Goal: Task Accomplishment & Management: Use online tool/utility

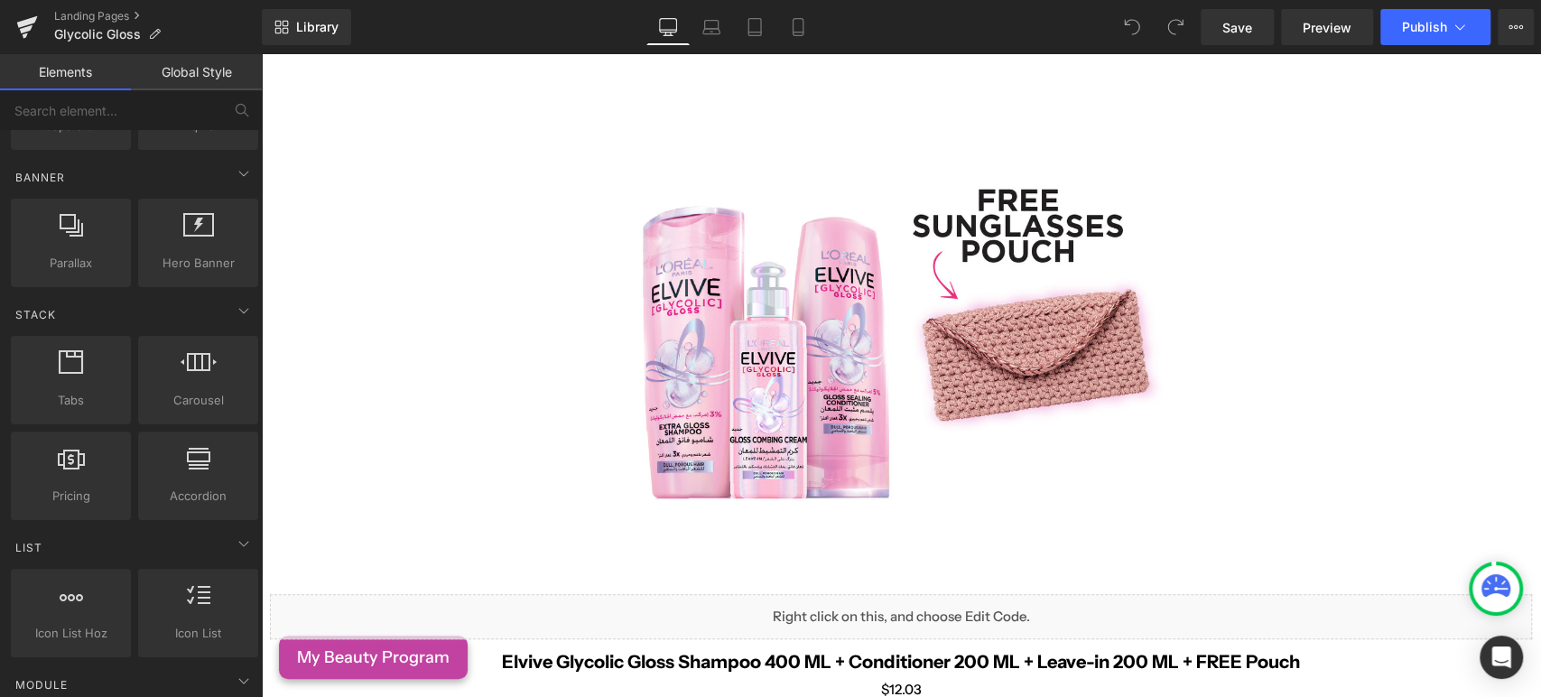
scroll to position [702, 0]
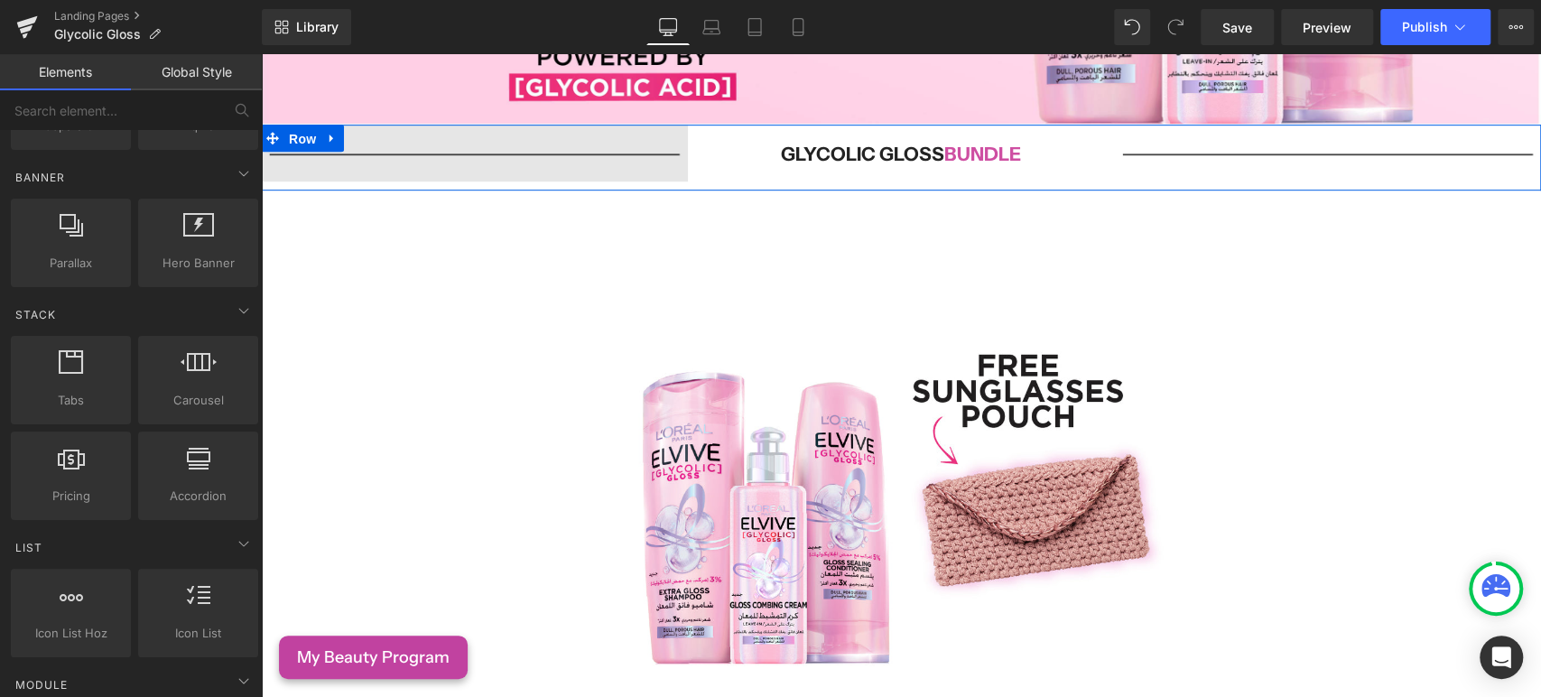
click at [286, 132] on span "Row" at bounding box center [302, 138] width 36 height 27
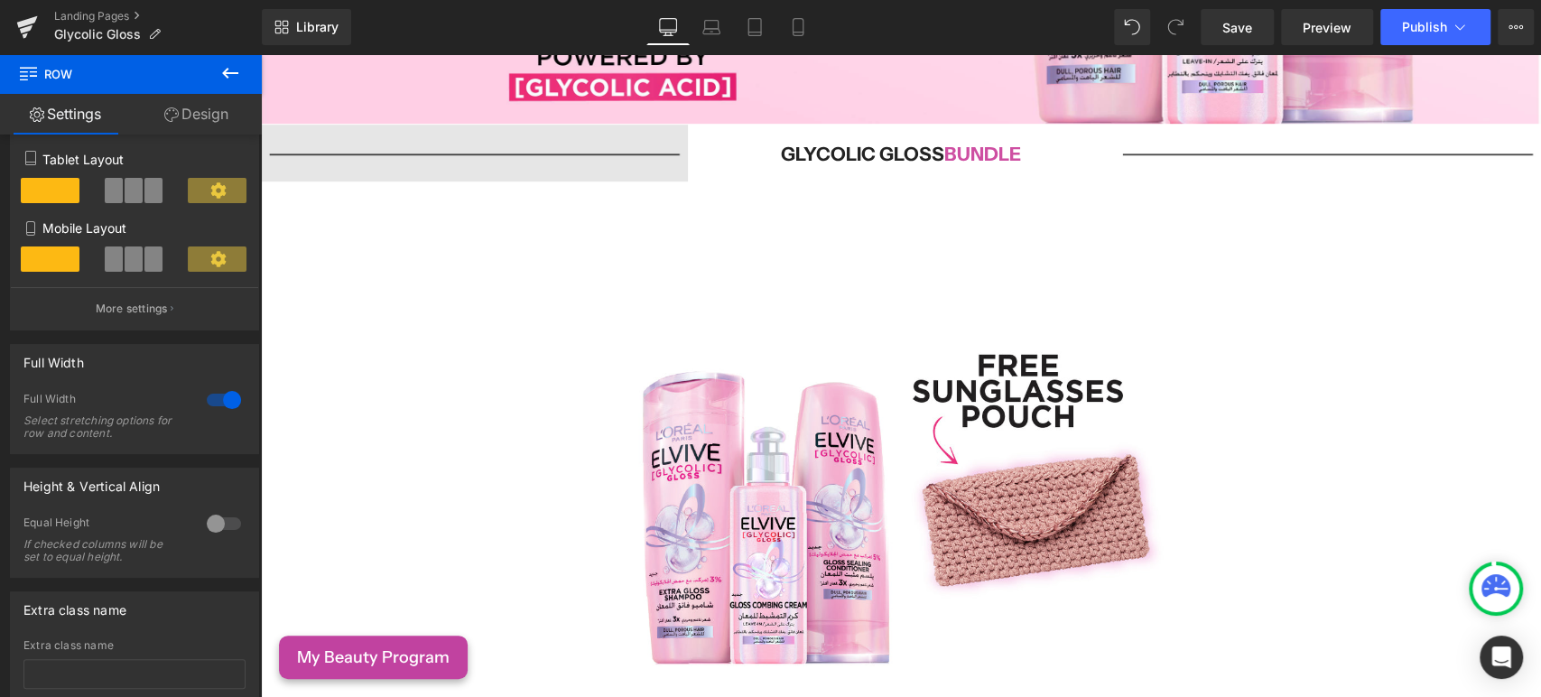
scroll to position [100, 0]
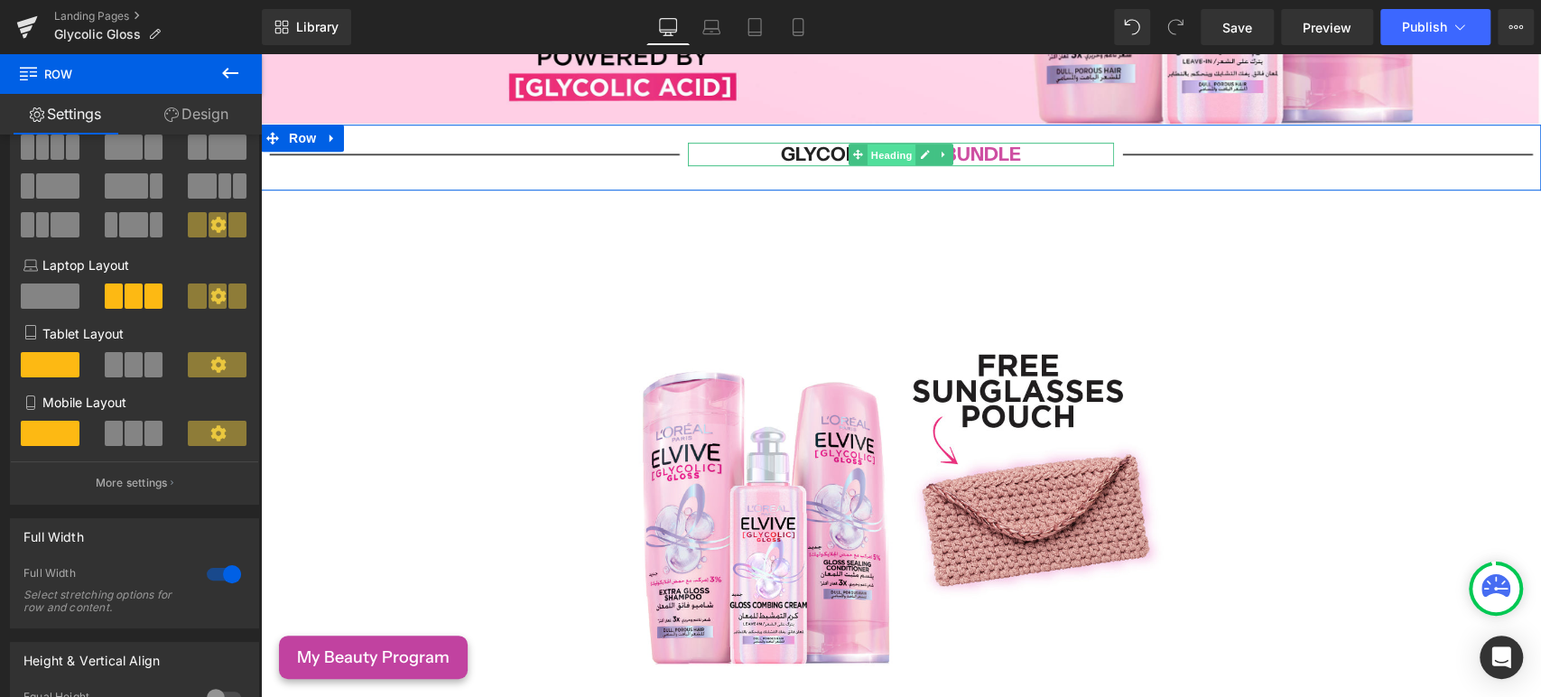
click at [870, 144] on span "Heading" at bounding box center [892, 155] width 49 height 22
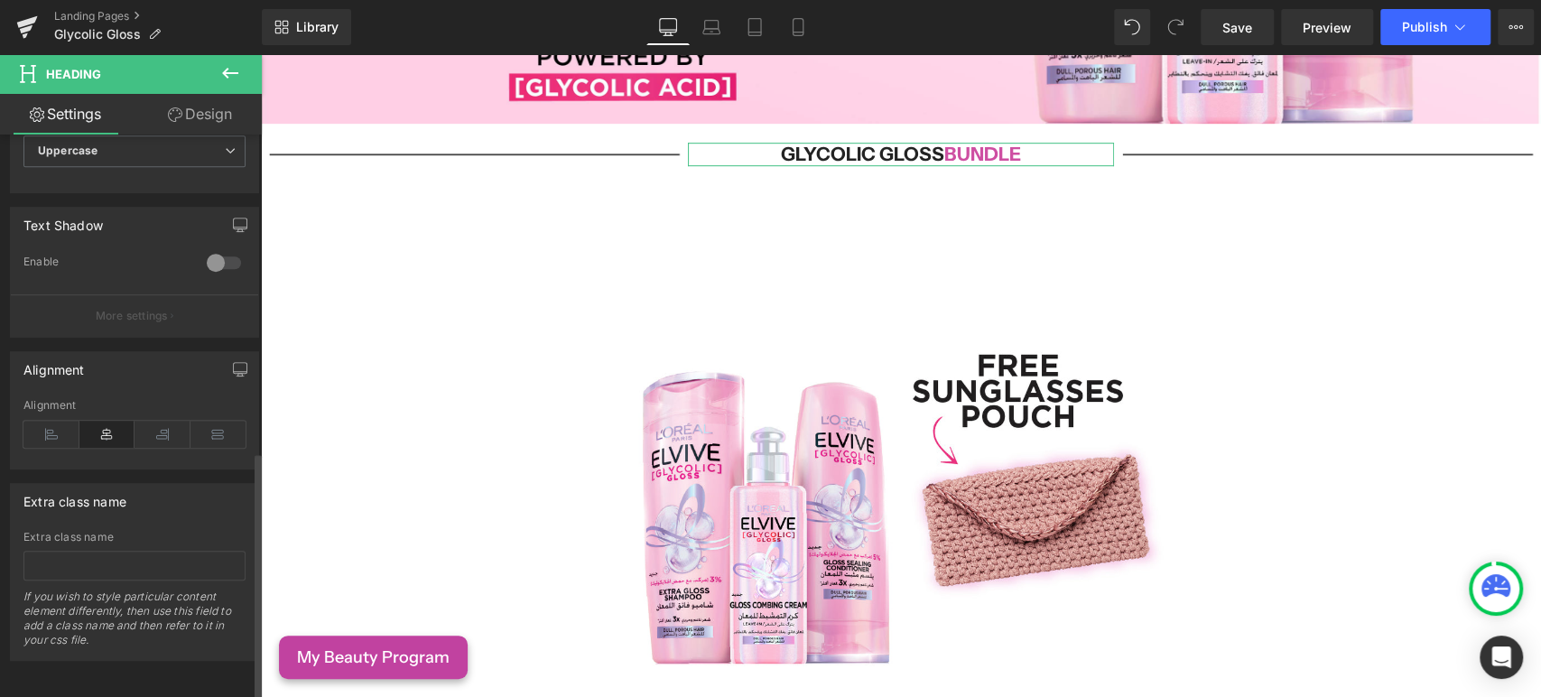
scroll to position [716, 0]
click at [200, 116] on link "Design" at bounding box center [200, 114] width 131 height 41
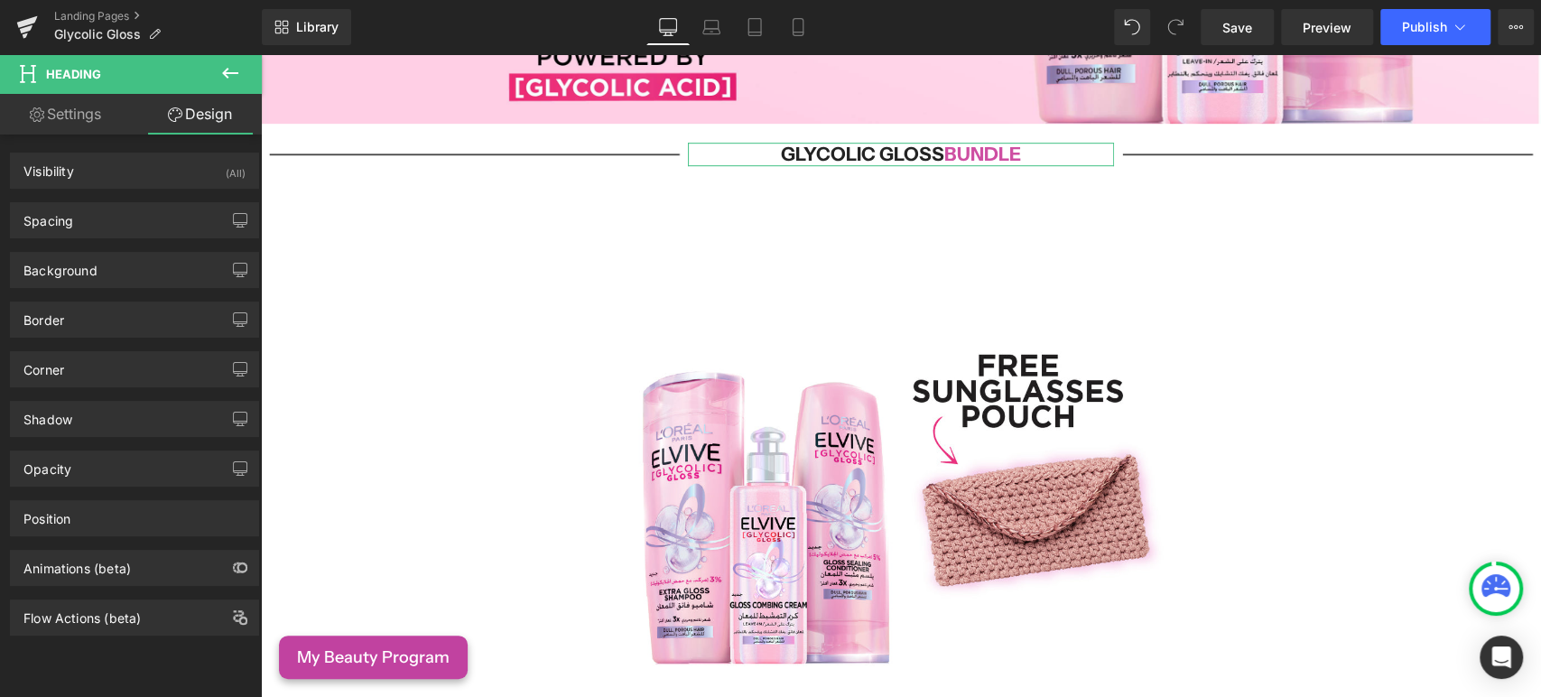
type input "transparent"
type input "0"
click at [66, 277] on div "Background" at bounding box center [60, 265] width 74 height 25
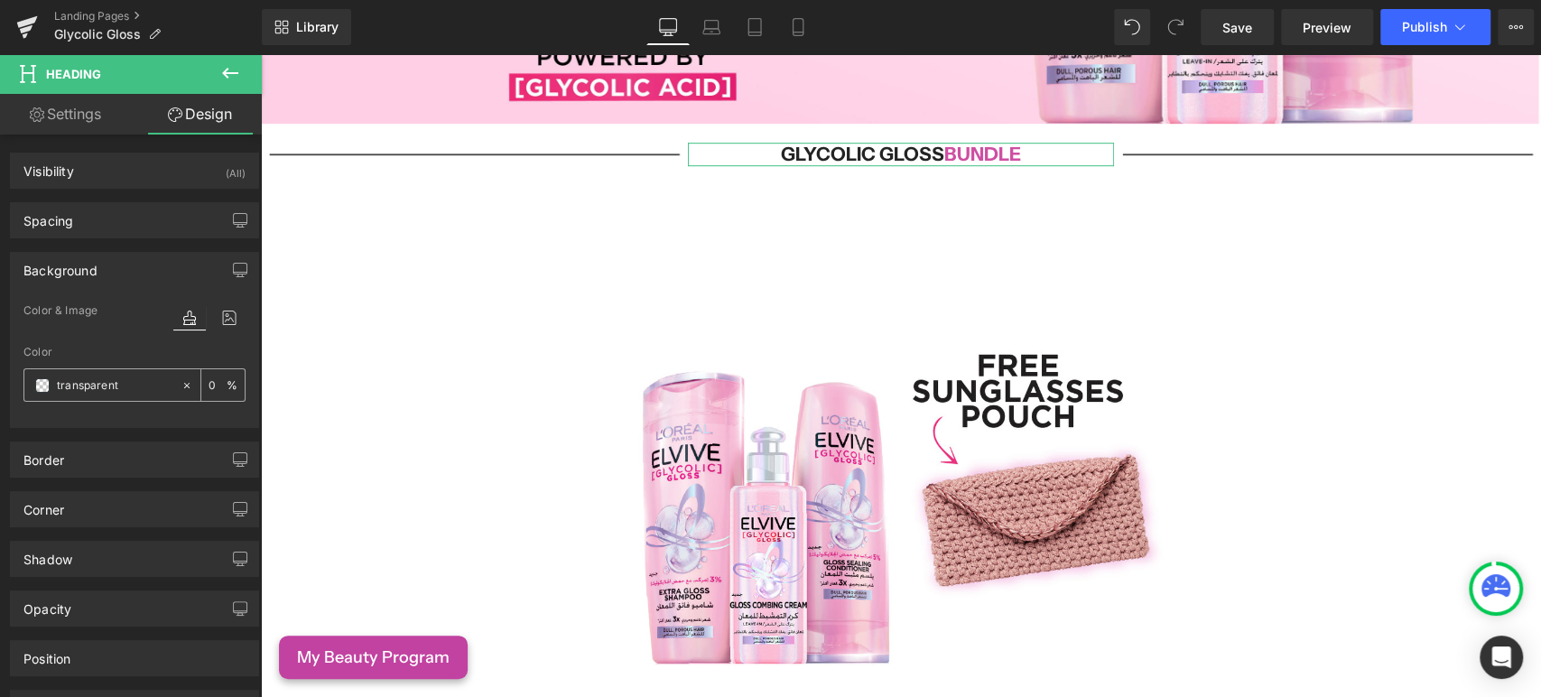
click at [86, 371] on div "transparent" at bounding box center [102, 385] width 156 height 32
click at [92, 381] on input "transparent" at bounding box center [115, 386] width 116 height 20
type input "blue"
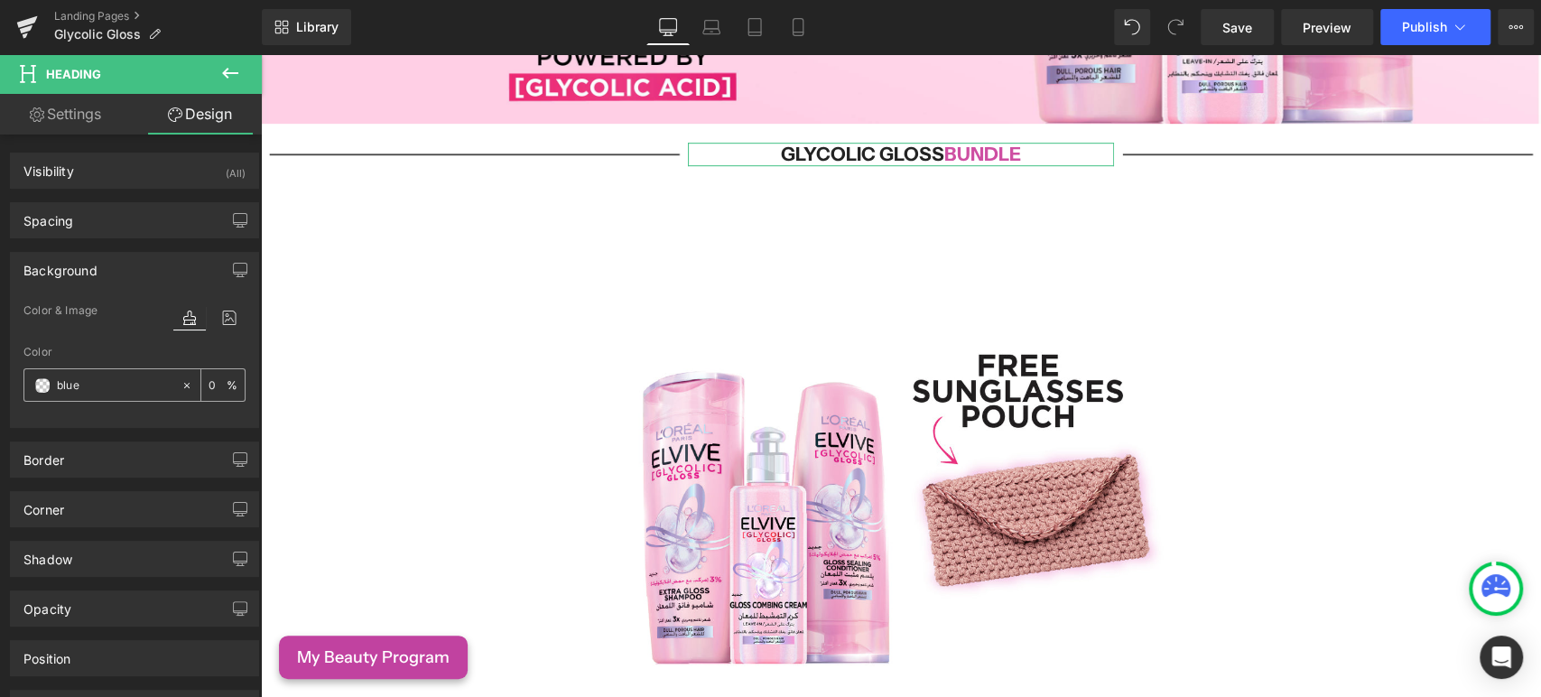
type input "100"
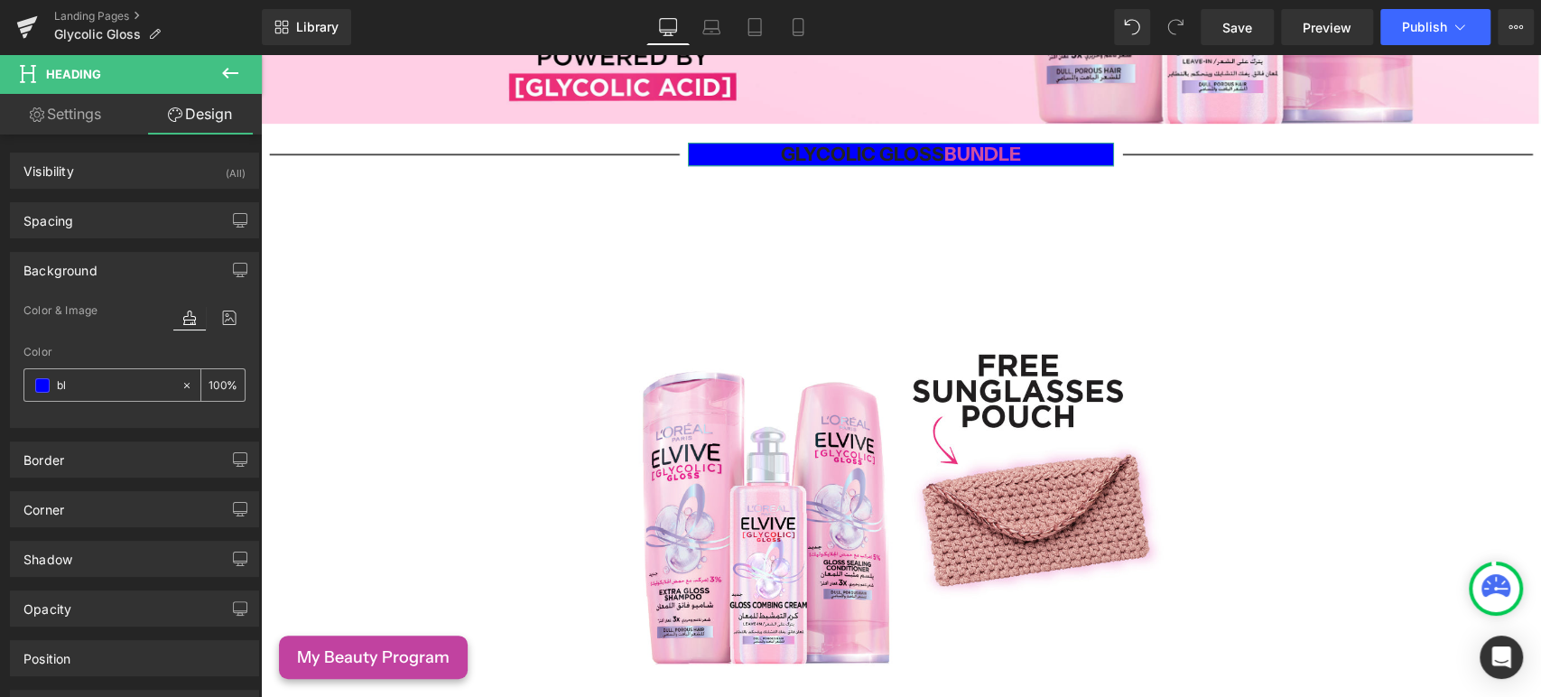
type input "b"
type input "0"
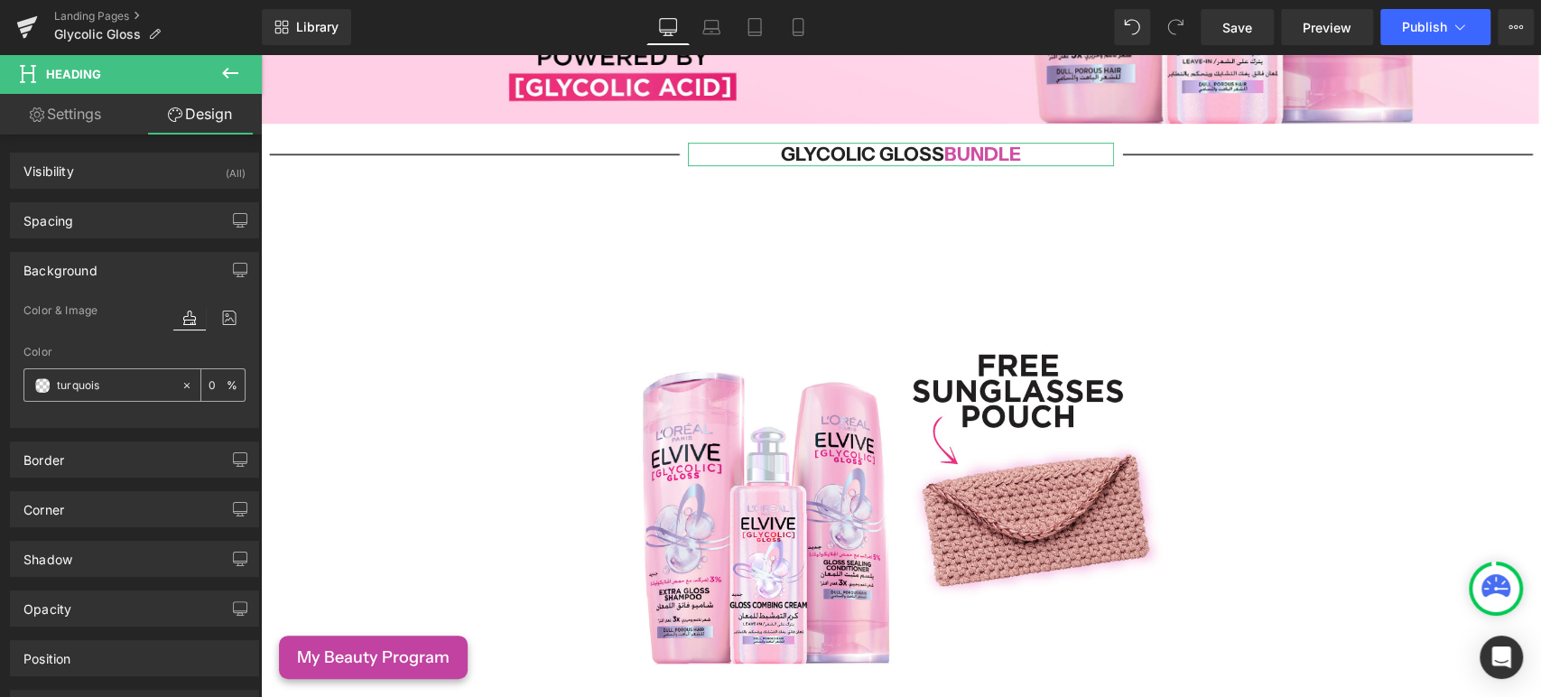
type input "turquoise"
type input "100"
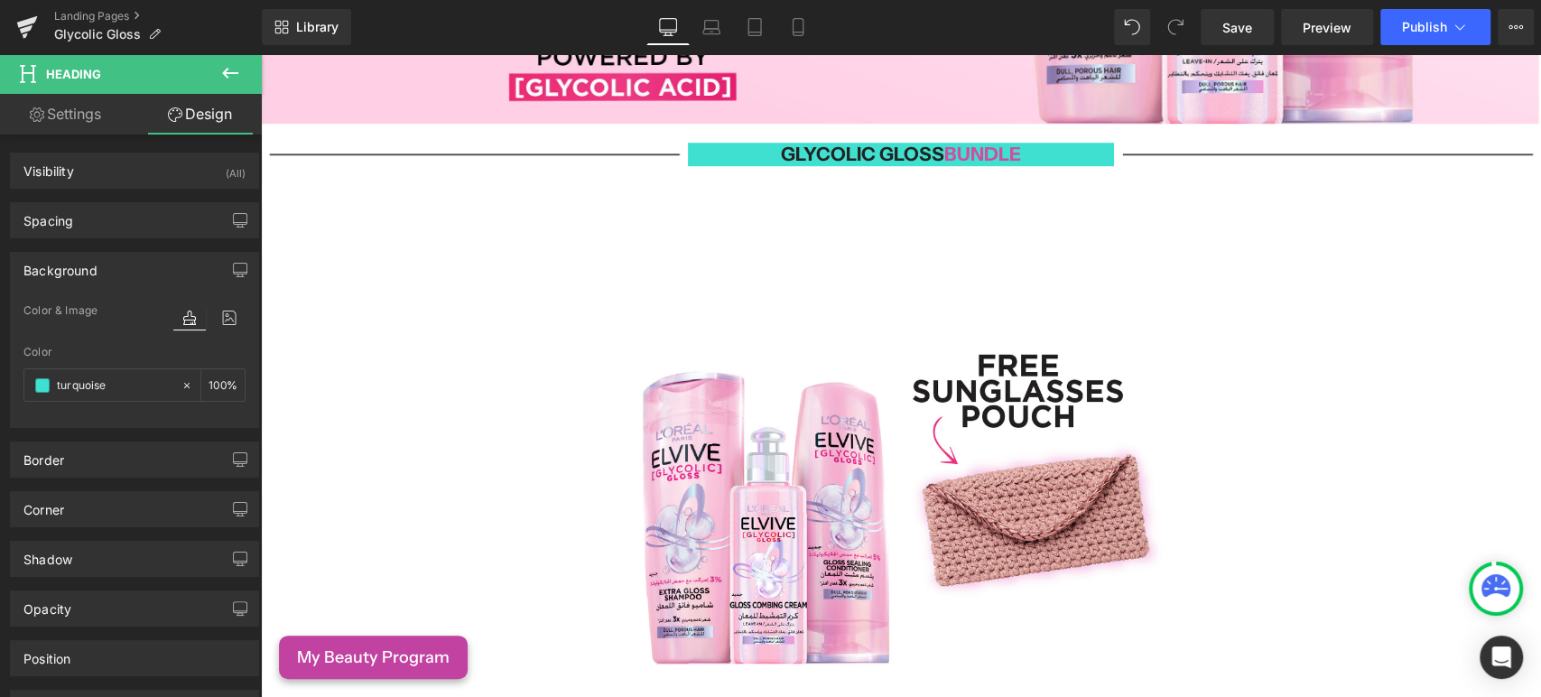
type input "#40e0d0"
click at [144, 232] on div "Spacing" at bounding box center [134, 220] width 247 height 34
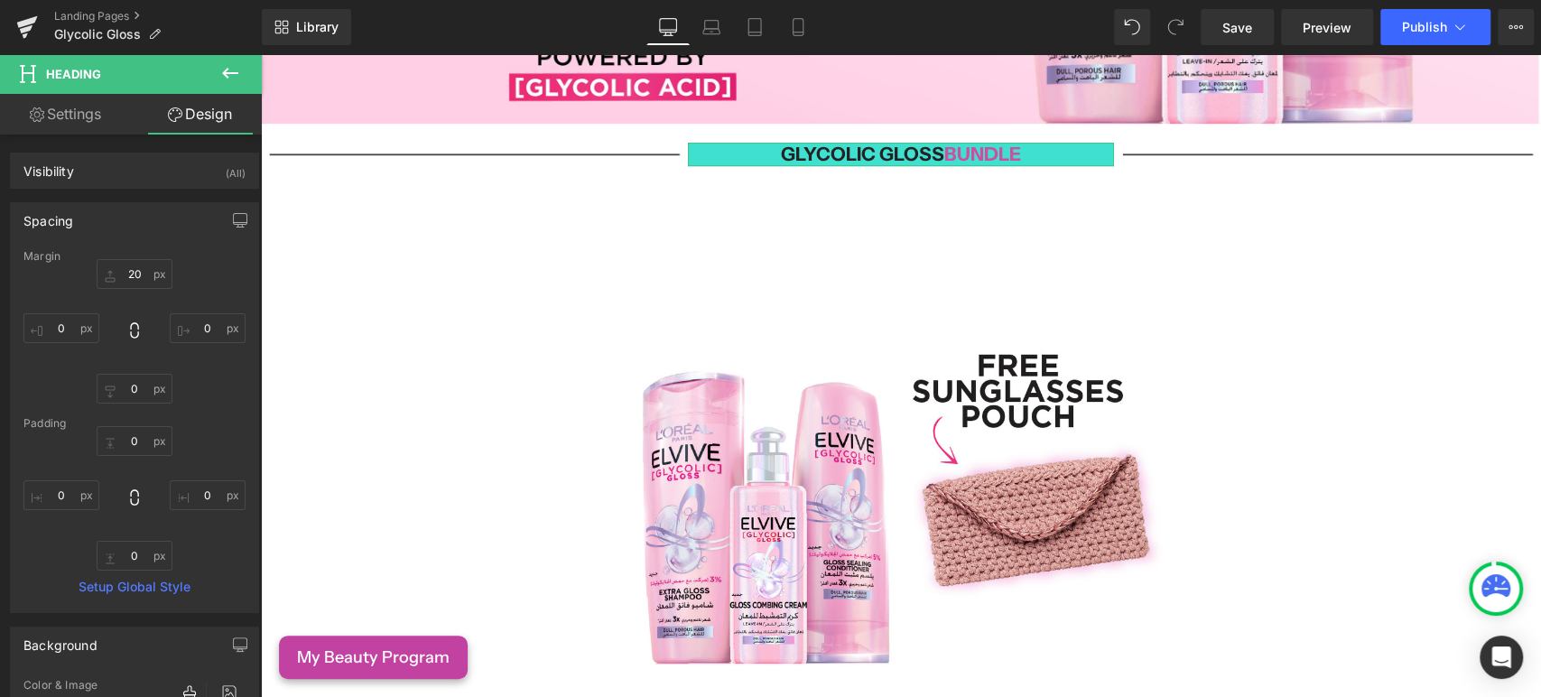
click at [144, 232] on div "Spacing" at bounding box center [134, 220] width 247 height 34
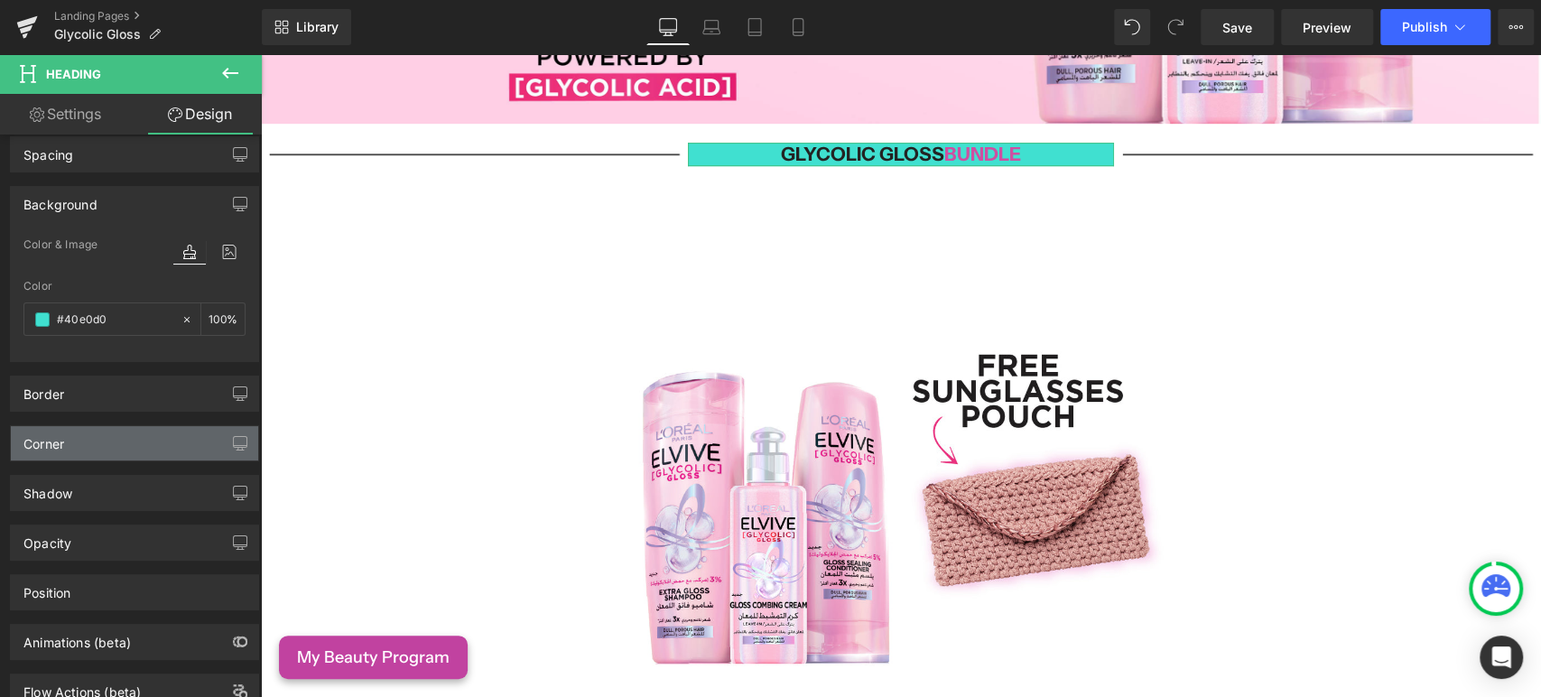
scroll to position [100, 0]
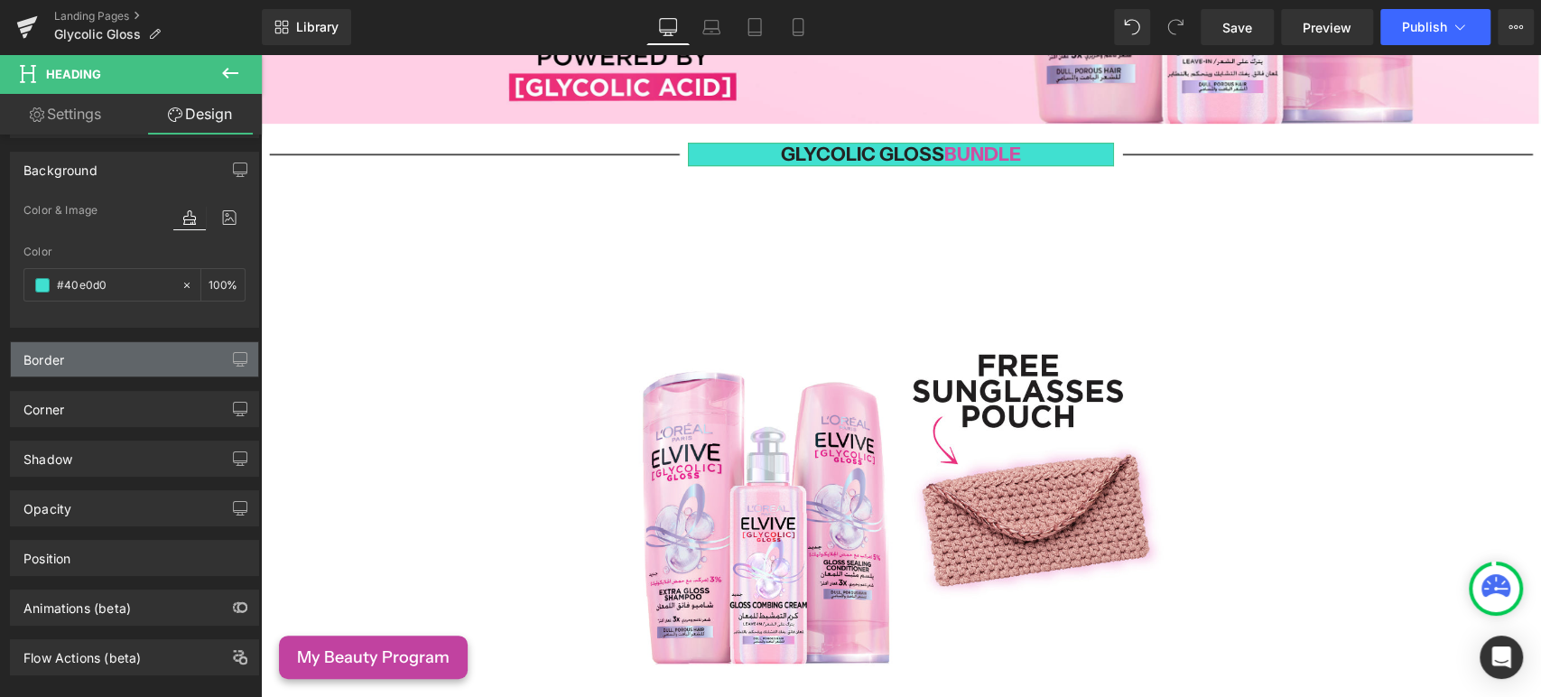
click at [120, 350] on div "Border" at bounding box center [134, 359] width 247 height 34
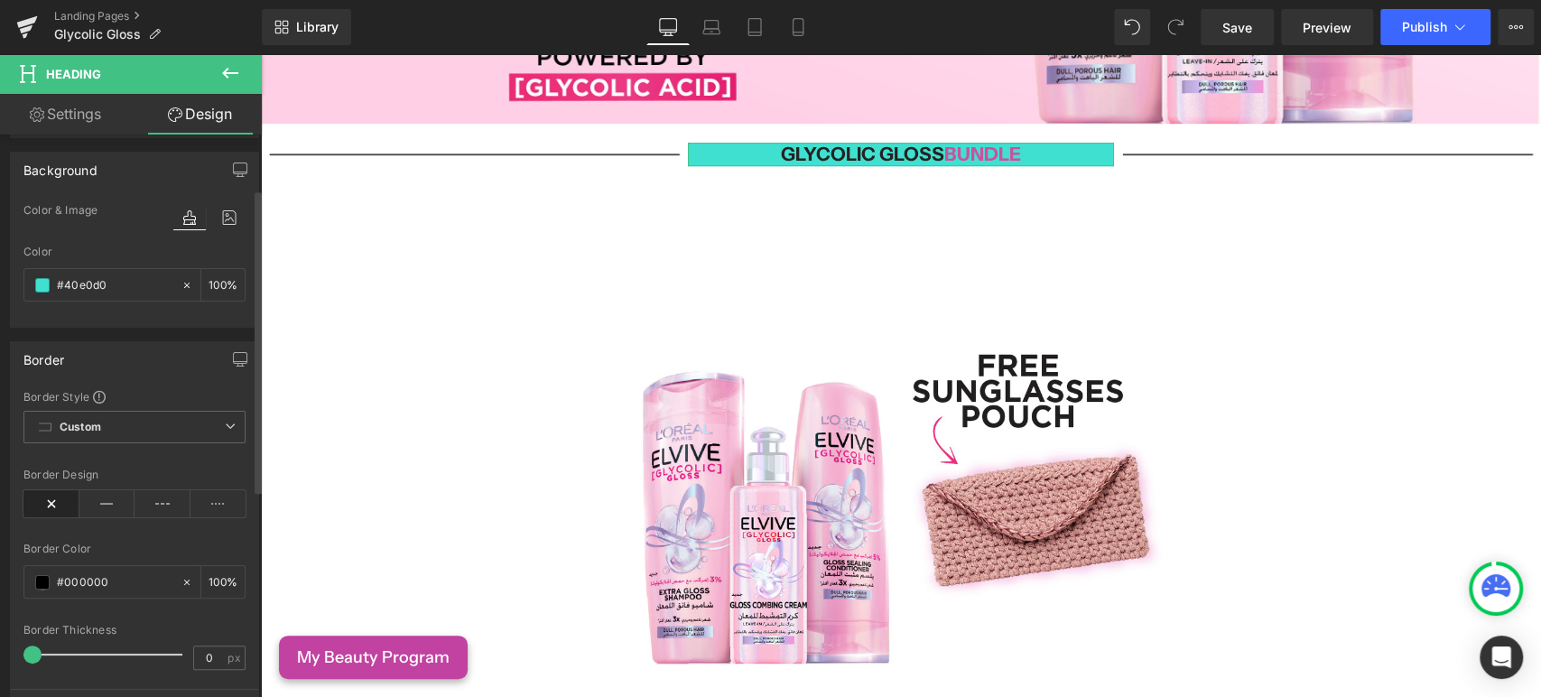
click at [121, 350] on div "Border" at bounding box center [134, 359] width 247 height 34
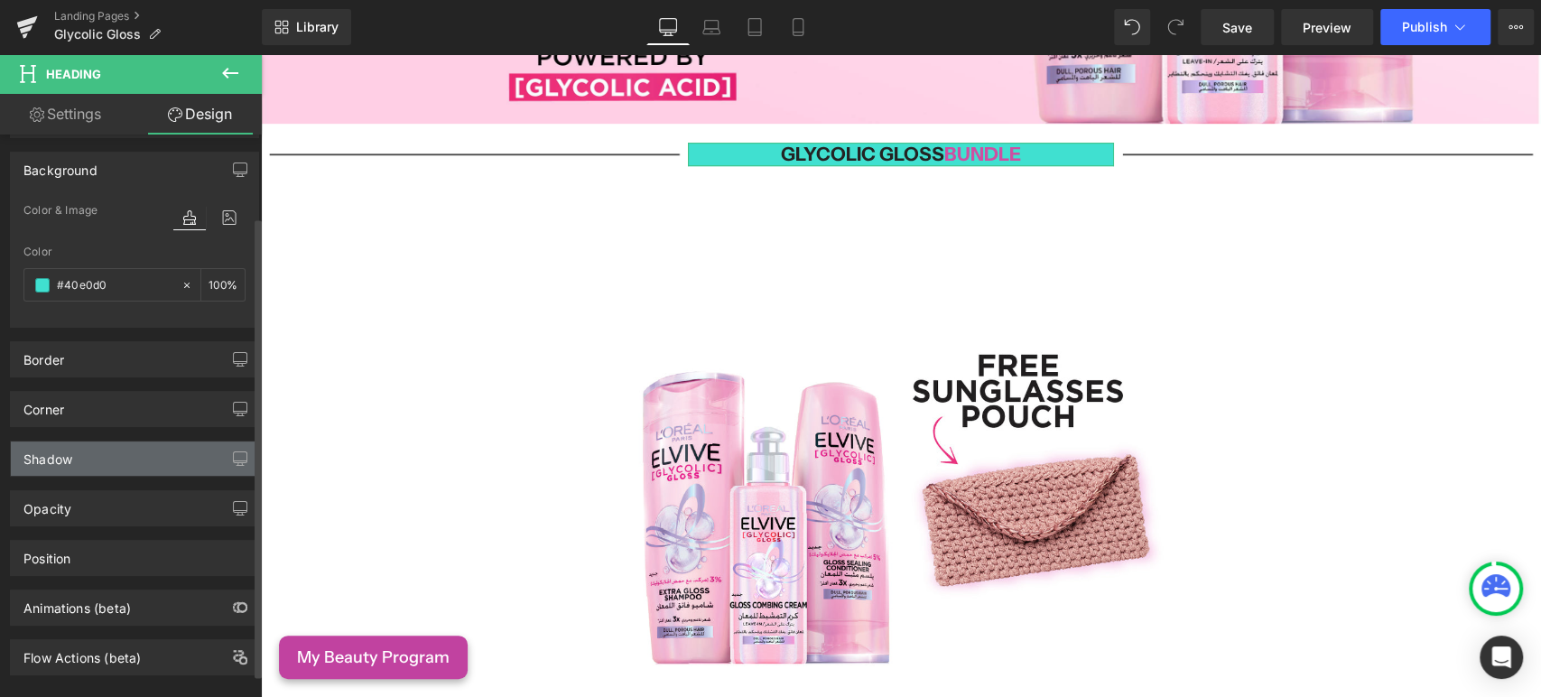
click at [144, 467] on div "Shadow" at bounding box center [134, 458] width 247 height 34
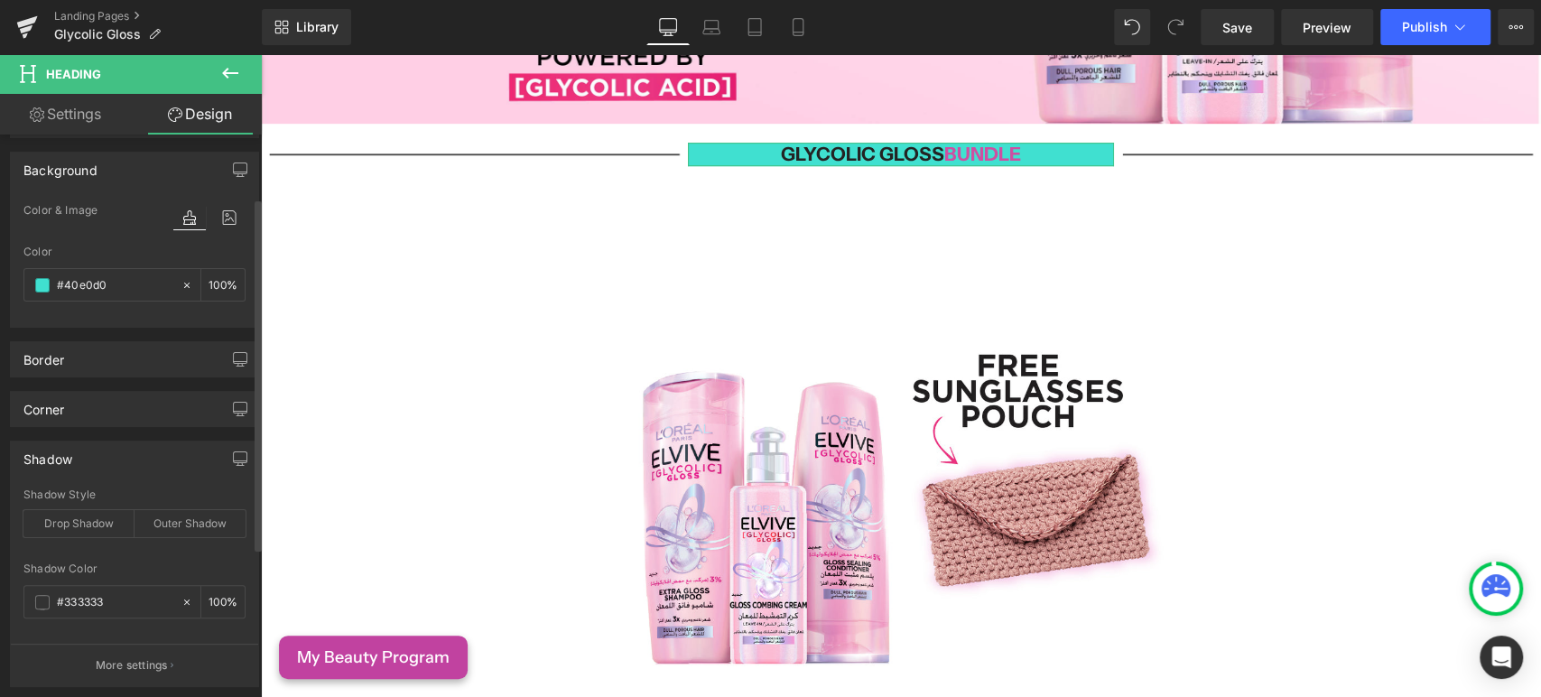
click at [143, 467] on div "Shadow" at bounding box center [134, 458] width 247 height 34
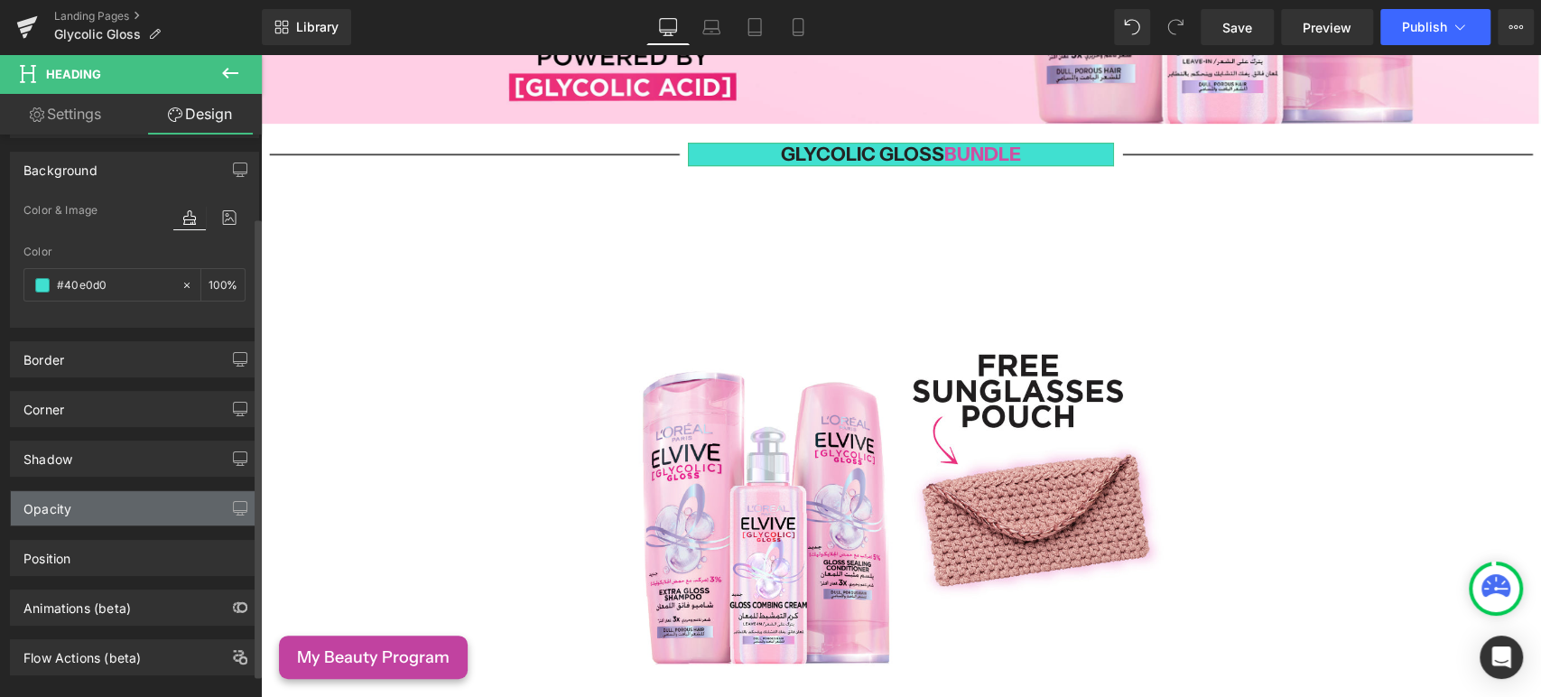
click at [155, 496] on div "Opacity" at bounding box center [134, 508] width 247 height 34
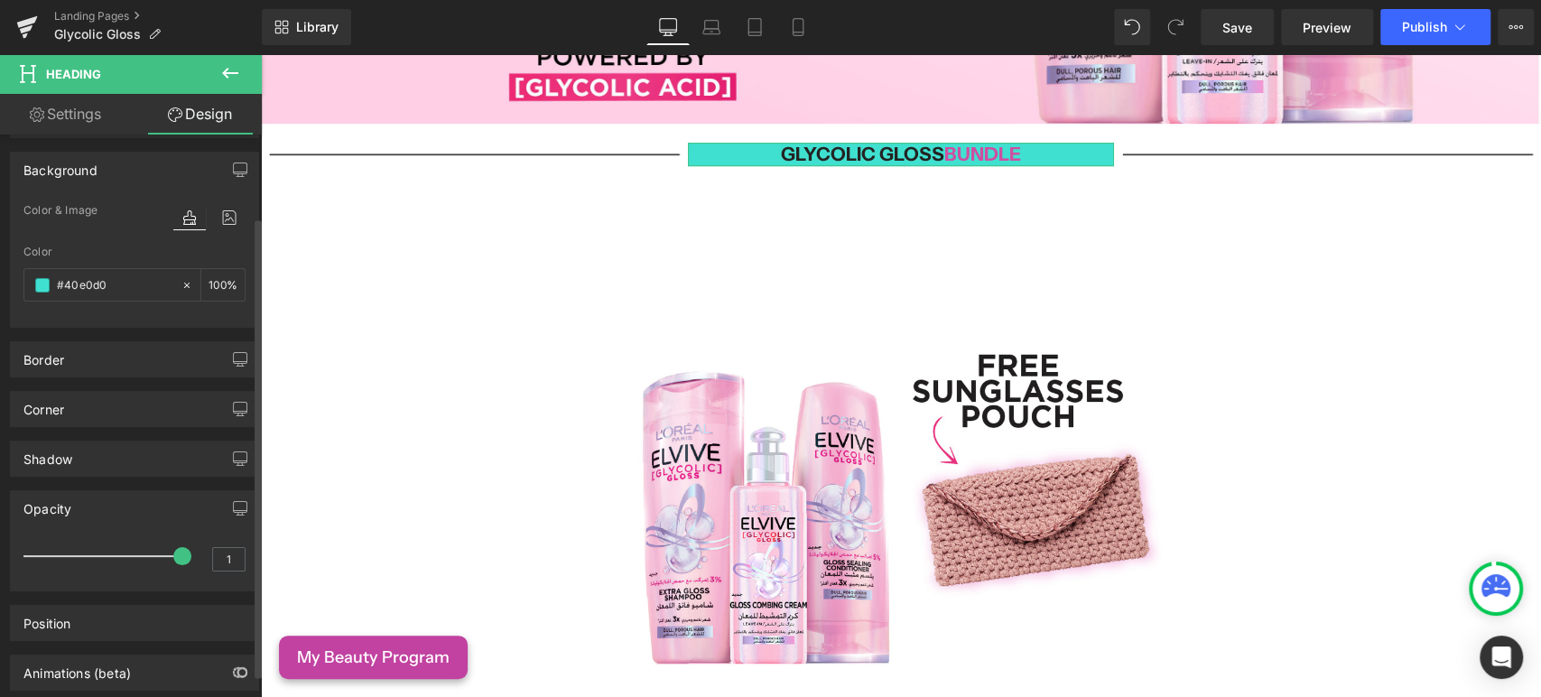
click at [155, 496] on div "Opacity" at bounding box center [134, 508] width 247 height 34
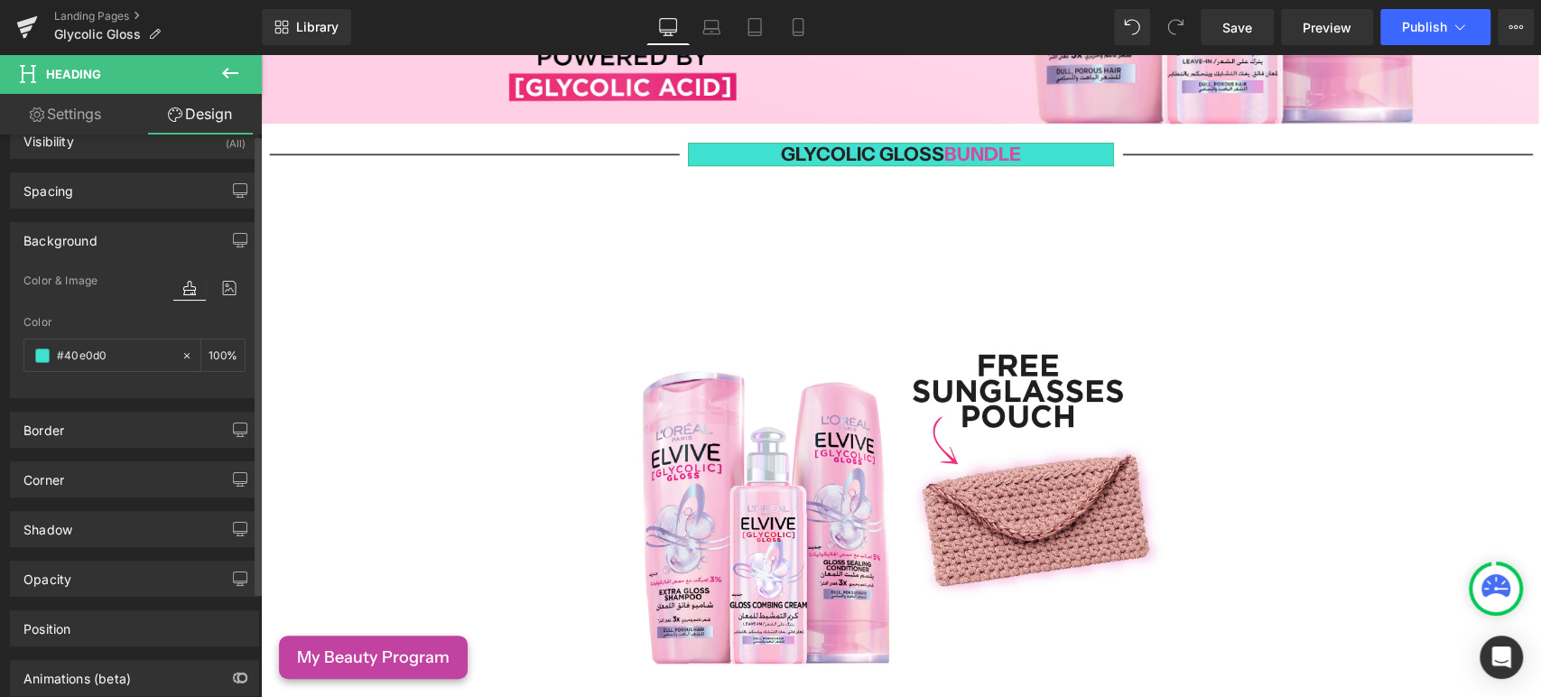
scroll to position [0, 0]
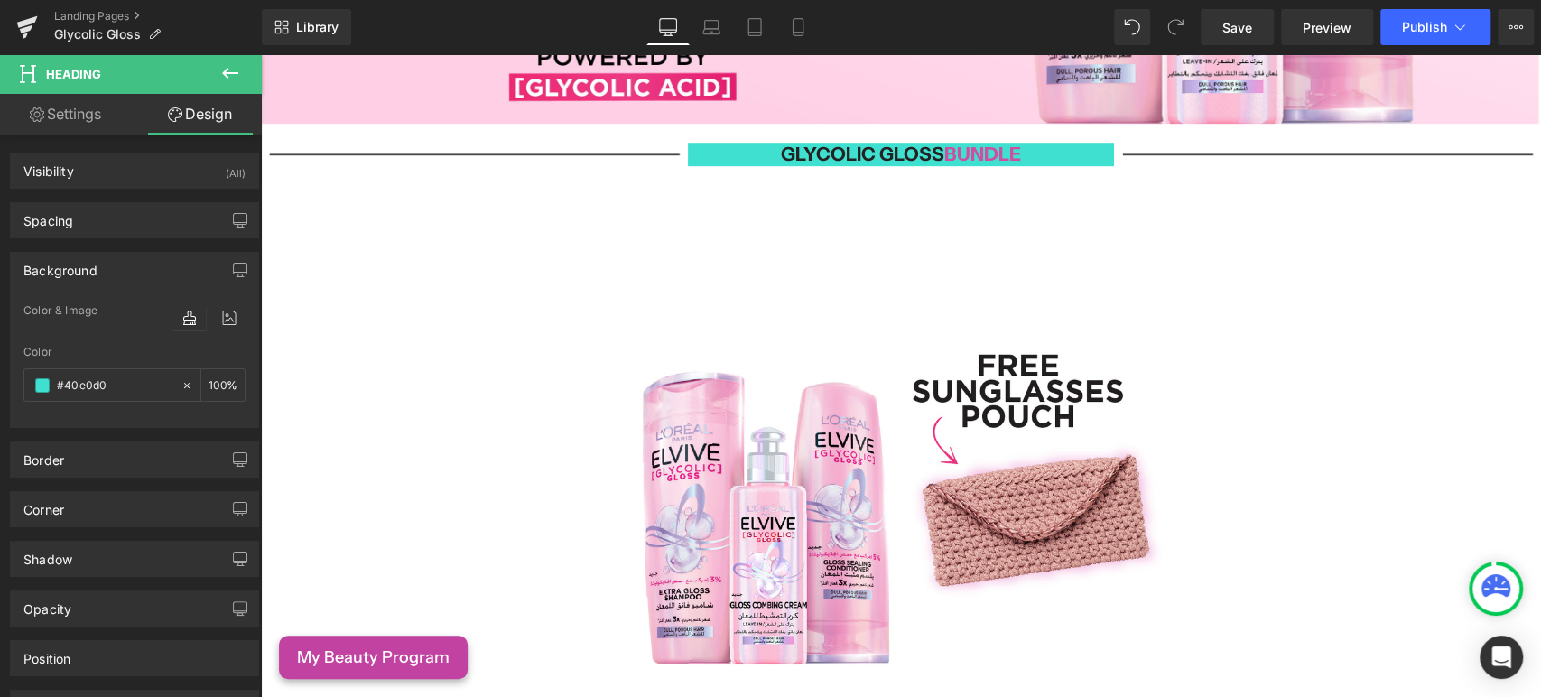
drag, startPoint x: 237, startPoint y: 63, endPoint x: 237, endPoint y: 73, distance: 9.9
click at [237, 63] on icon at bounding box center [230, 73] width 22 height 22
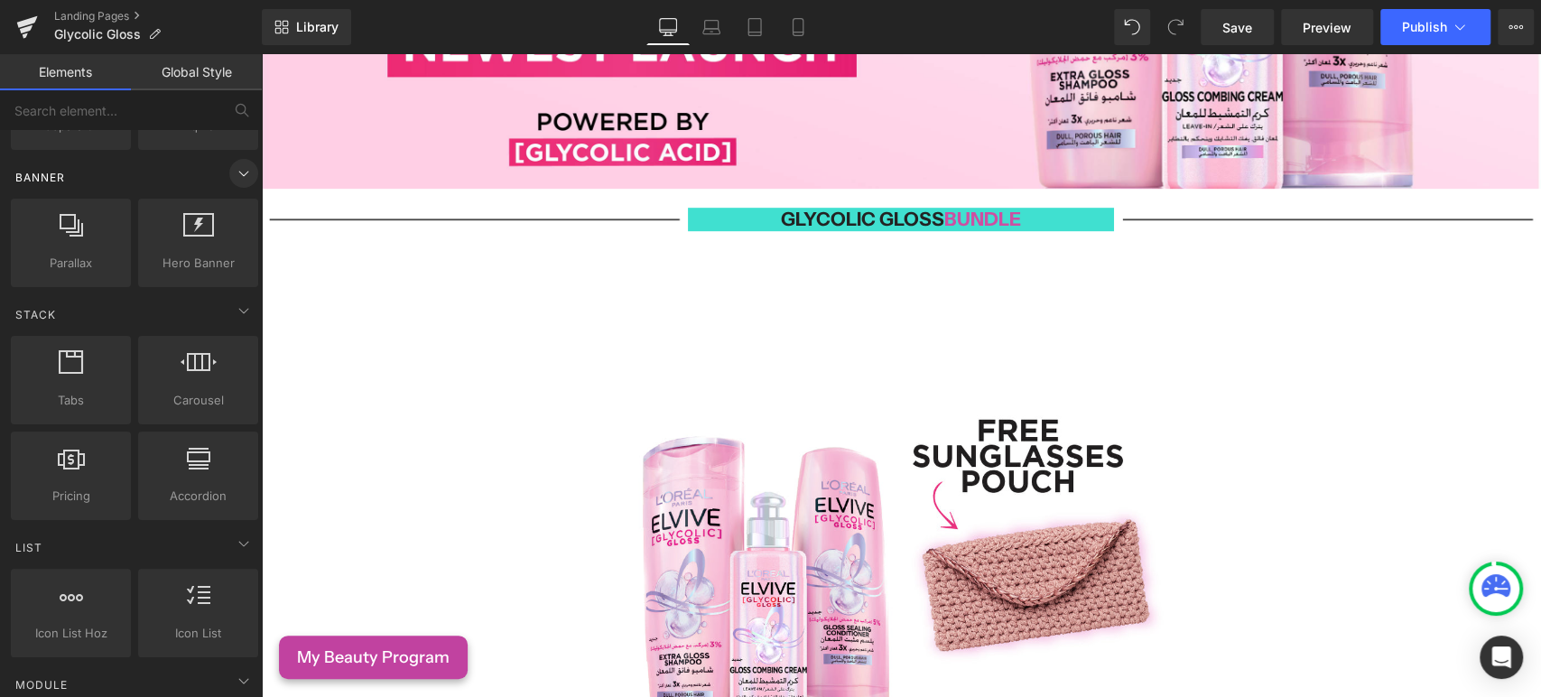
scroll to position [601, 0]
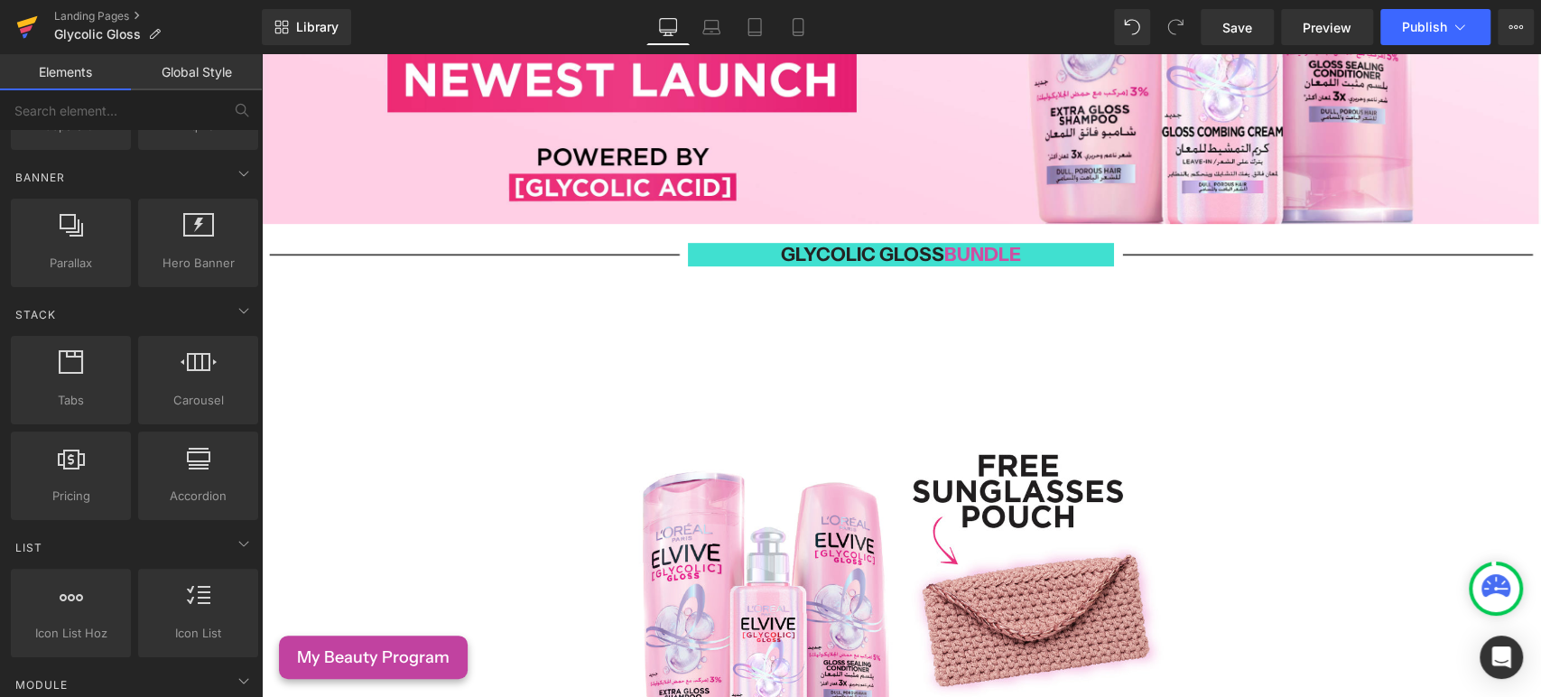
click at [18, 41] on icon at bounding box center [27, 27] width 22 height 45
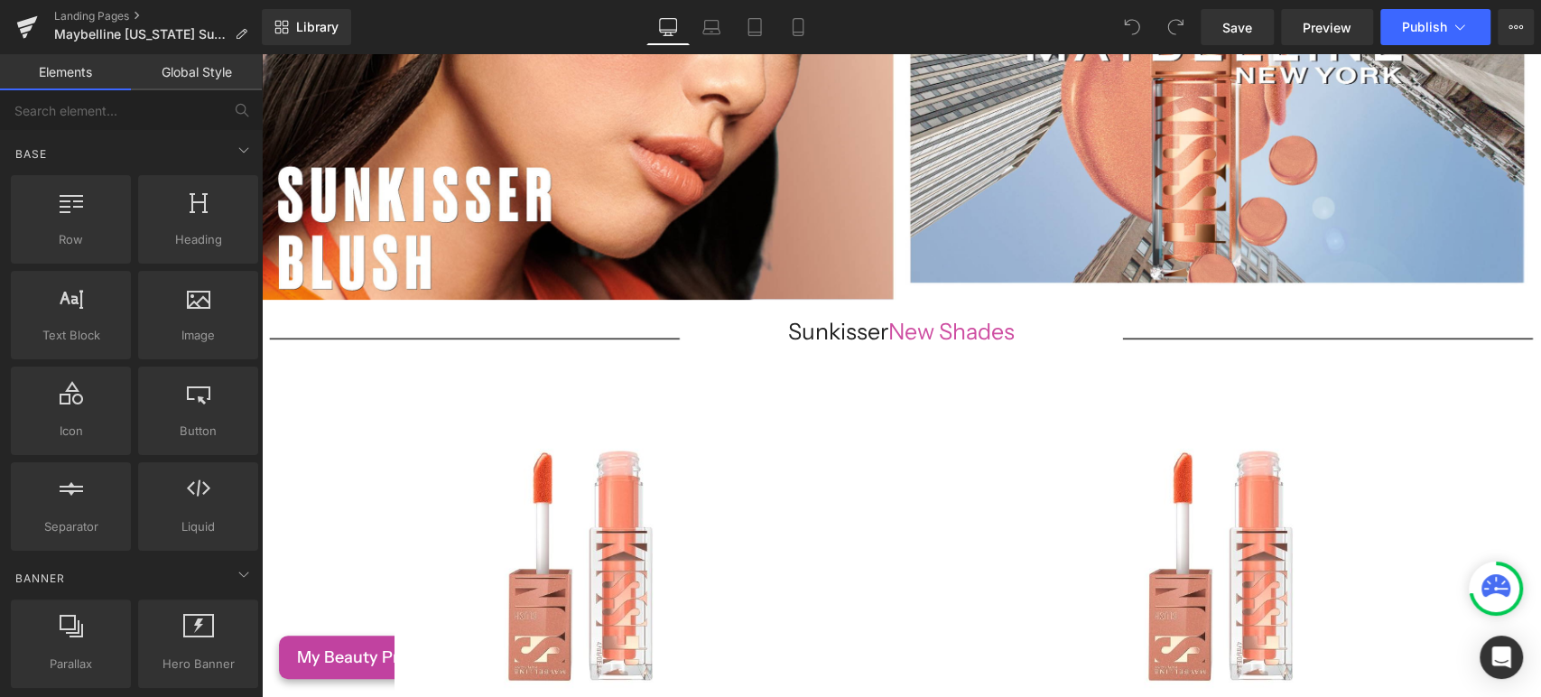
scroll to position [419, 0]
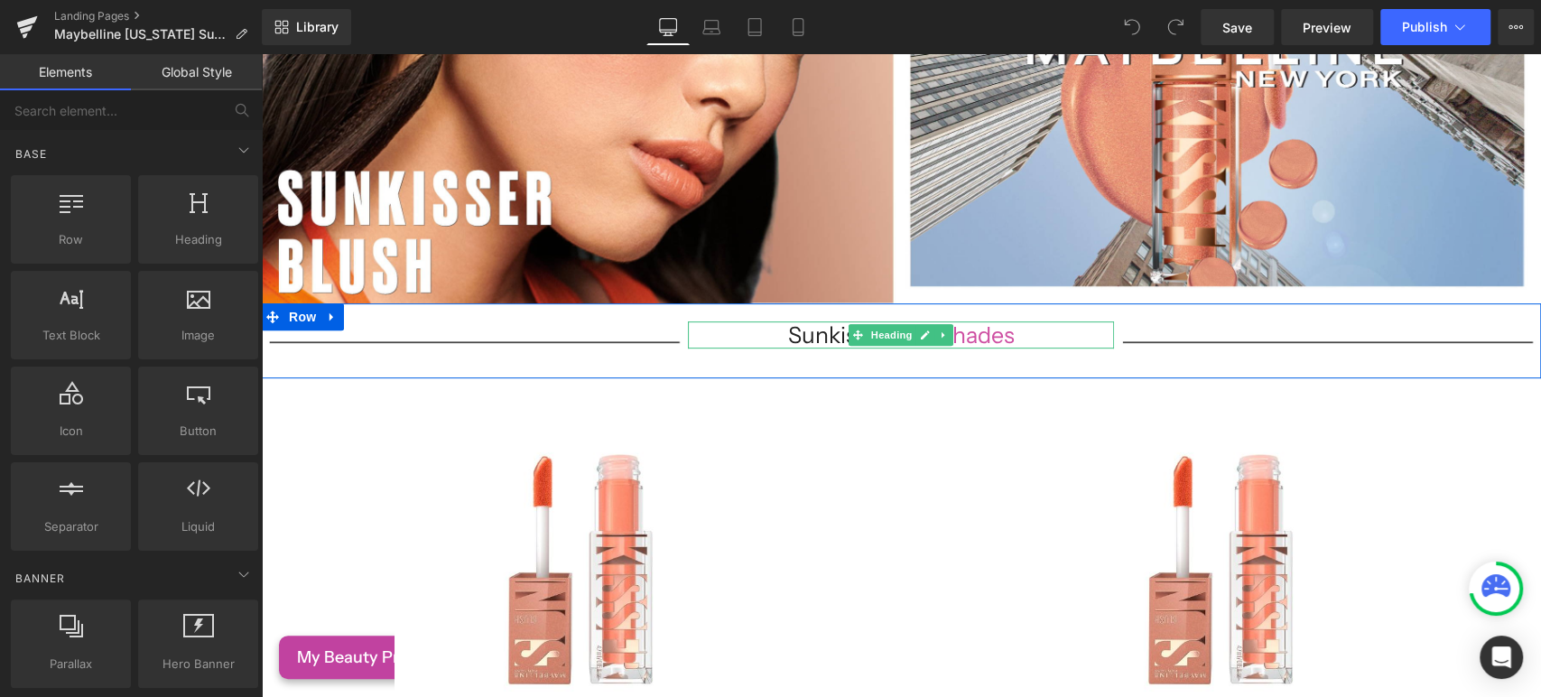
click at [981, 328] on span "New Shades" at bounding box center [951, 334] width 126 height 27
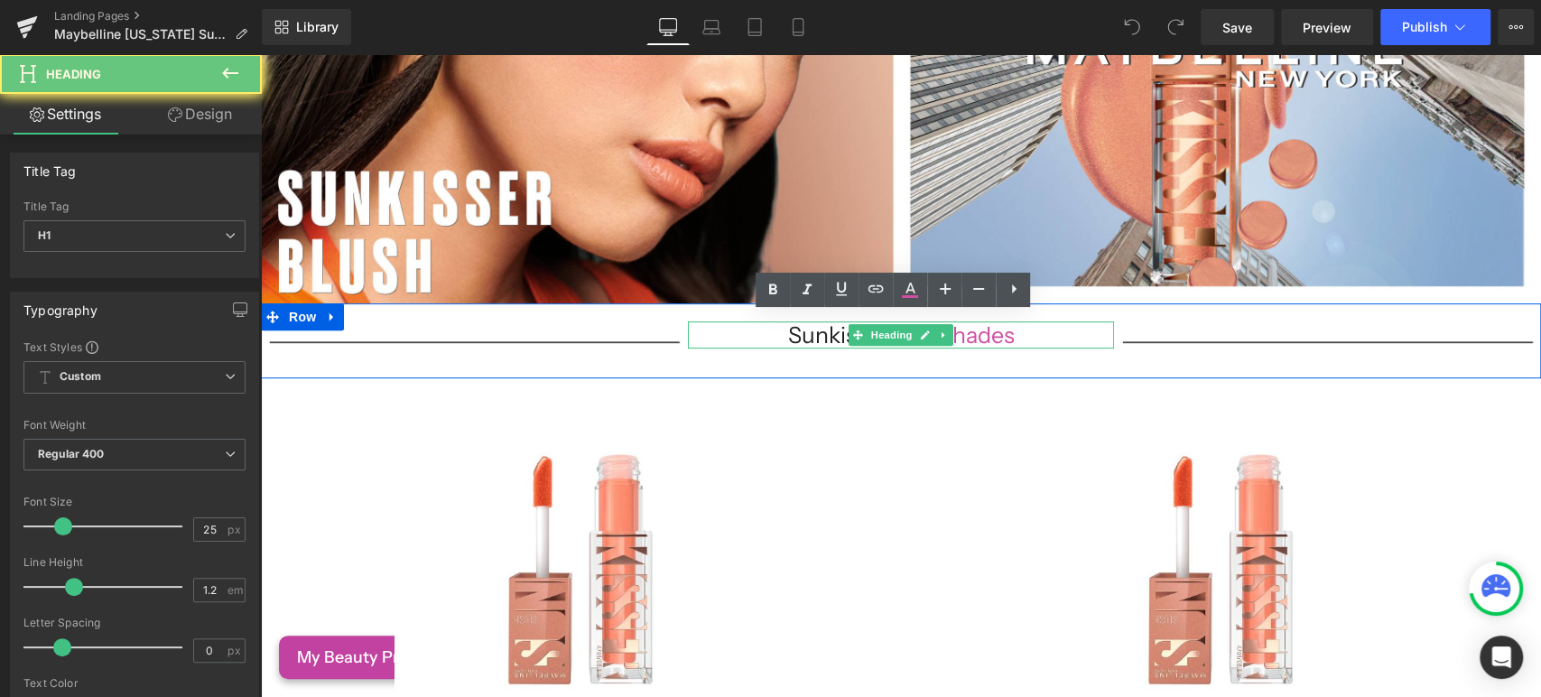
click at [981, 328] on span "New Shades" at bounding box center [951, 334] width 126 height 27
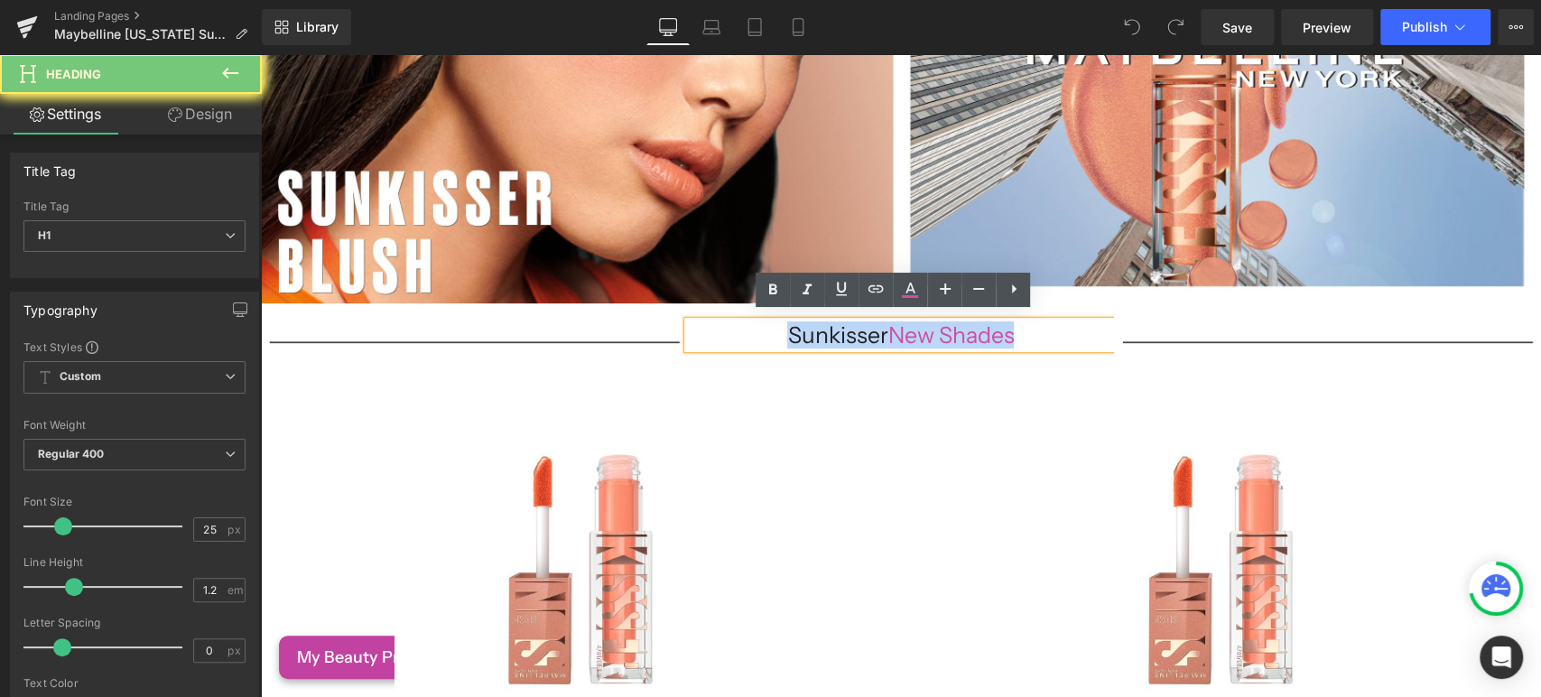
click at [981, 328] on span "New Shades" at bounding box center [951, 334] width 126 height 27
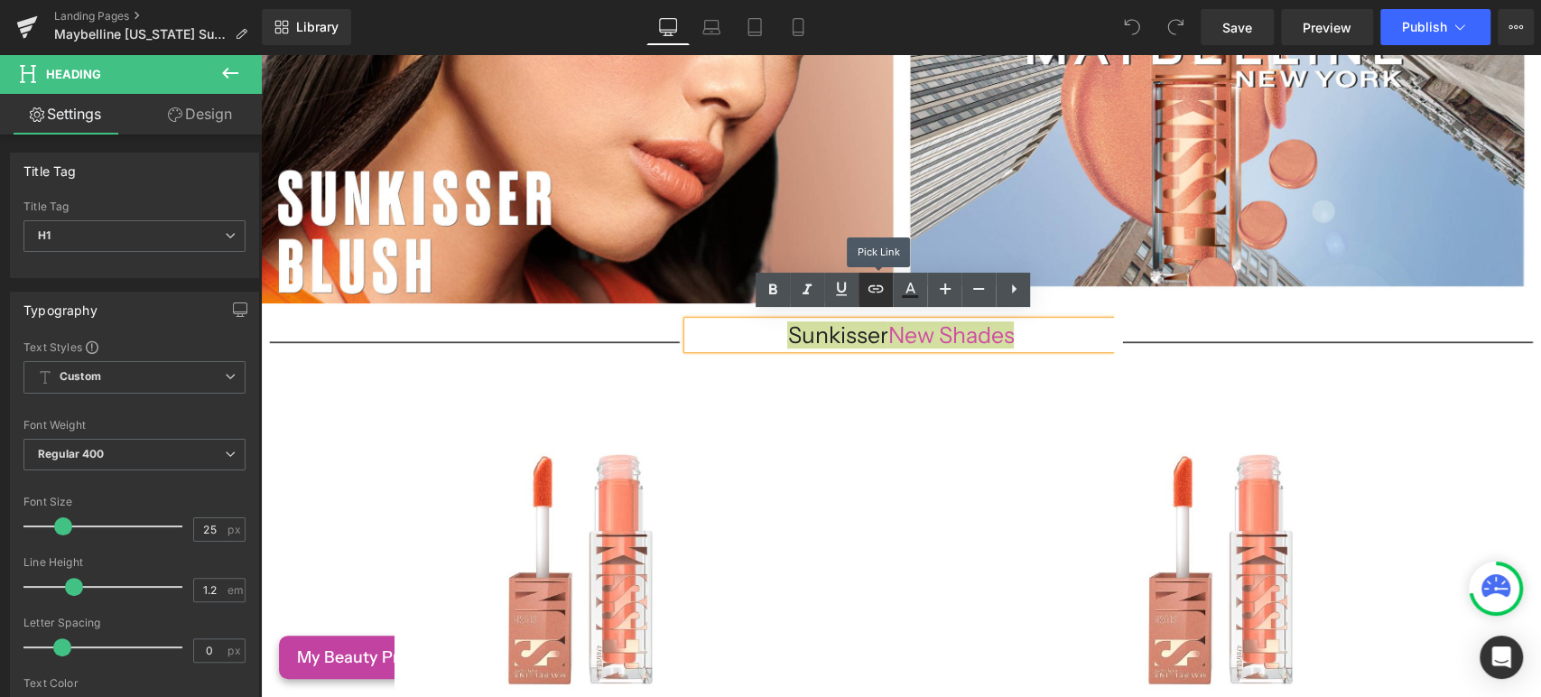
click at [874, 282] on icon at bounding box center [876, 289] width 22 height 22
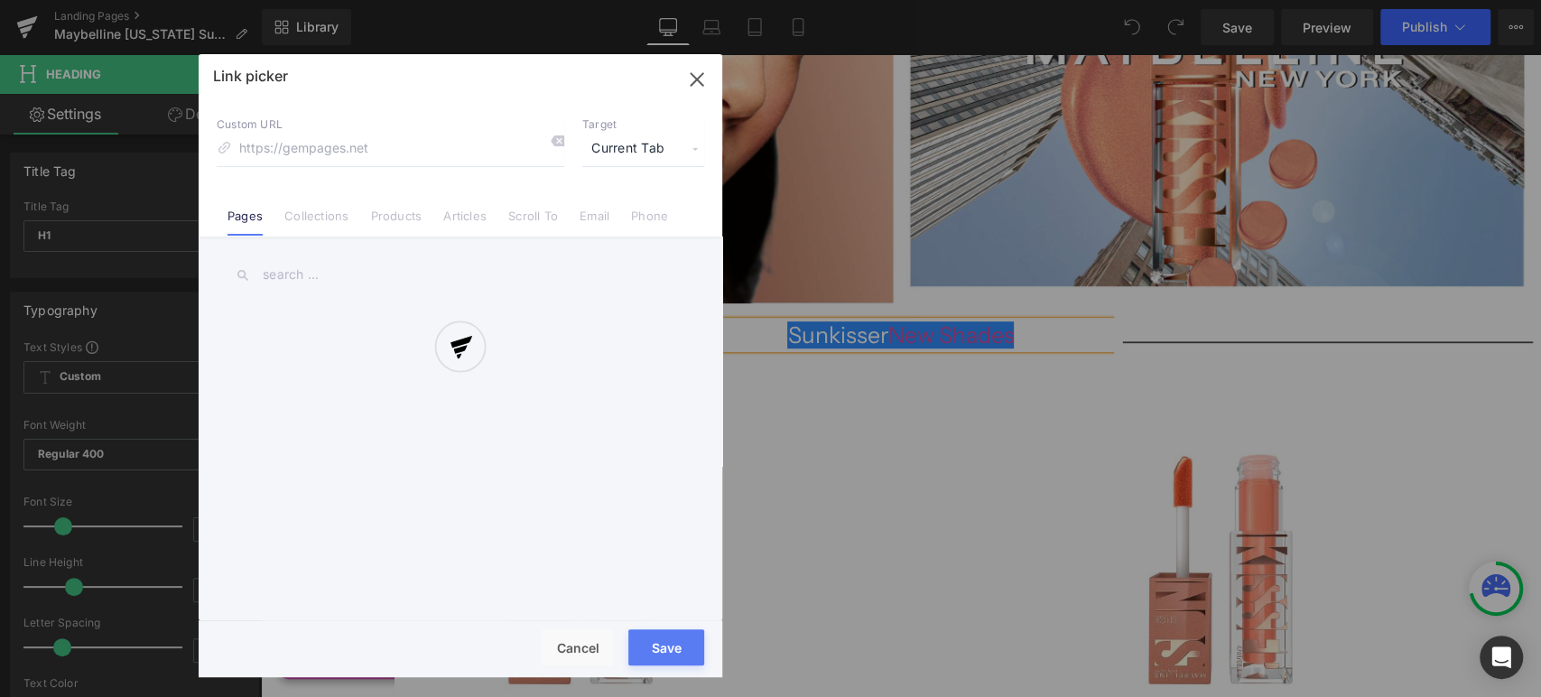
click at [1083, 0] on div "Text Color Highlight Color #333333 Edit or remove link: Edit - Unlink - Cancel …" at bounding box center [770, 0] width 1541 height 0
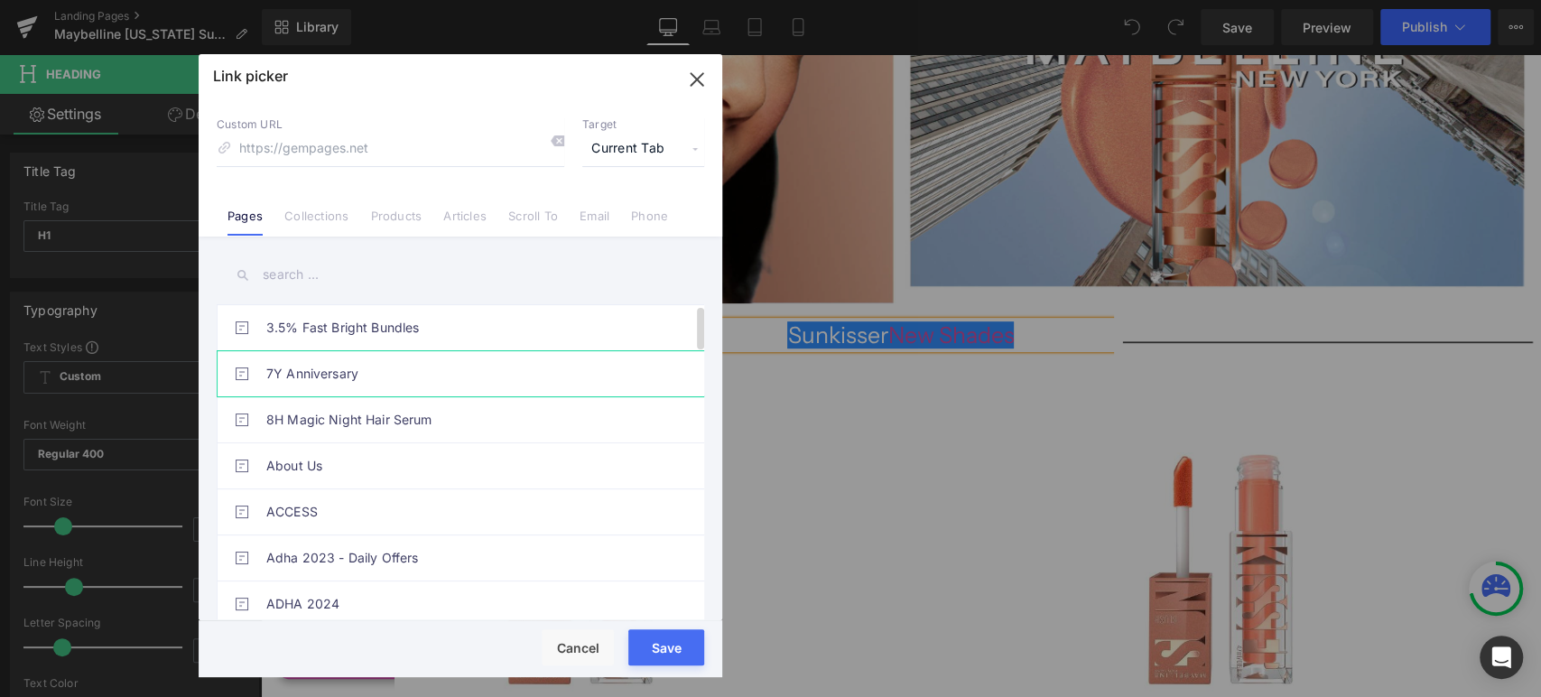
click at [310, 375] on link "7Y Anniversary" at bounding box center [464, 373] width 397 height 45
type input "/pages/7y-anniversary"
click at [679, 645] on button "Save" at bounding box center [666, 647] width 76 height 36
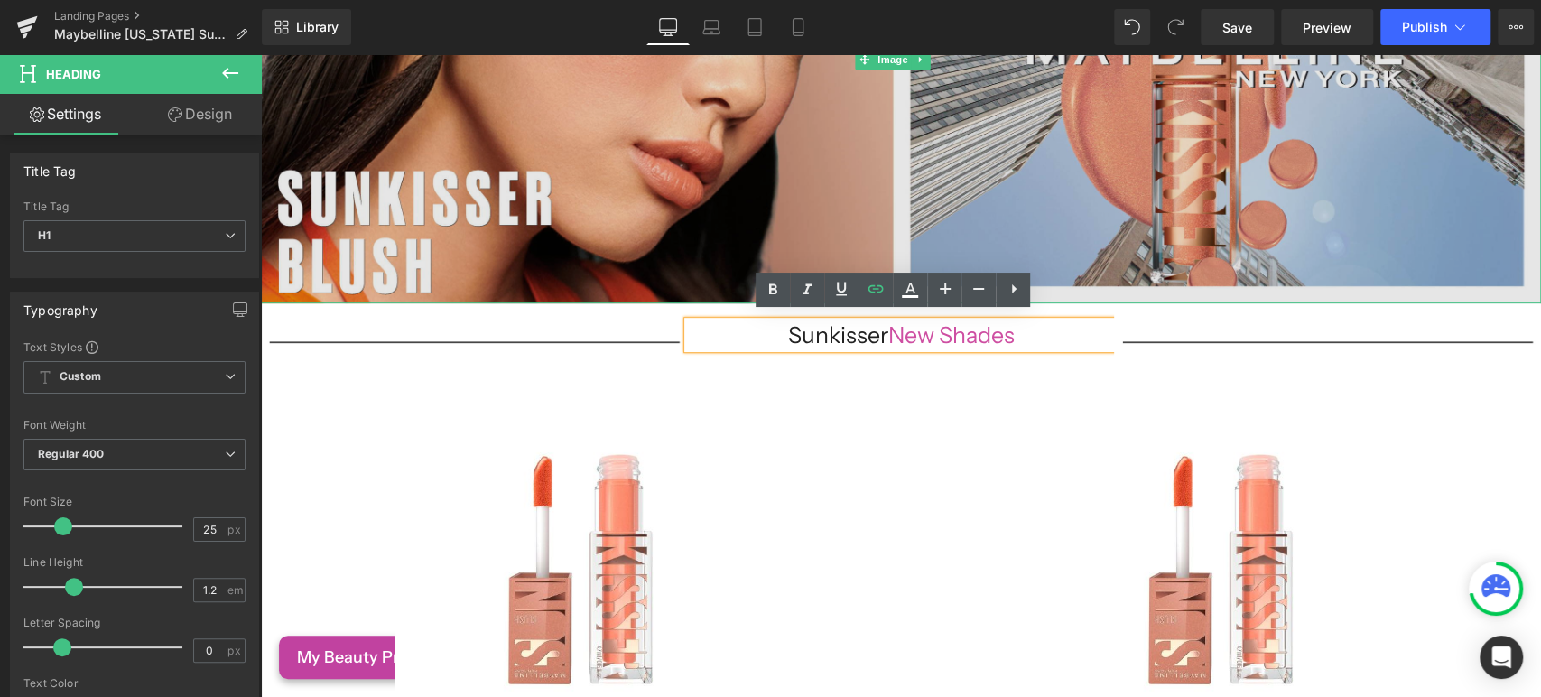
click at [607, 228] on img at bounding box center [901, 60] width 1280 height 486
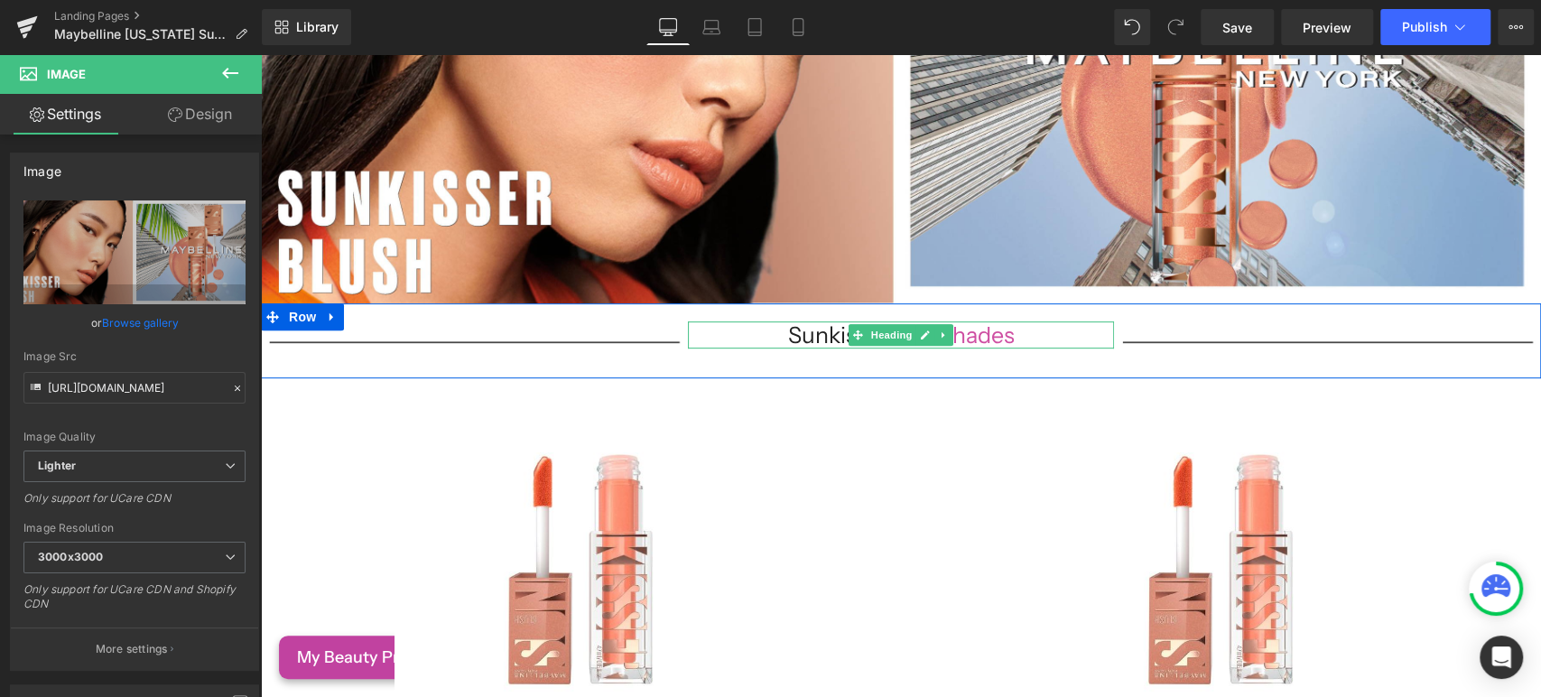
click at [1045, 335] on h1 "Sunkisser New Shades" at bounding box center [901, 334] width 427 height 27
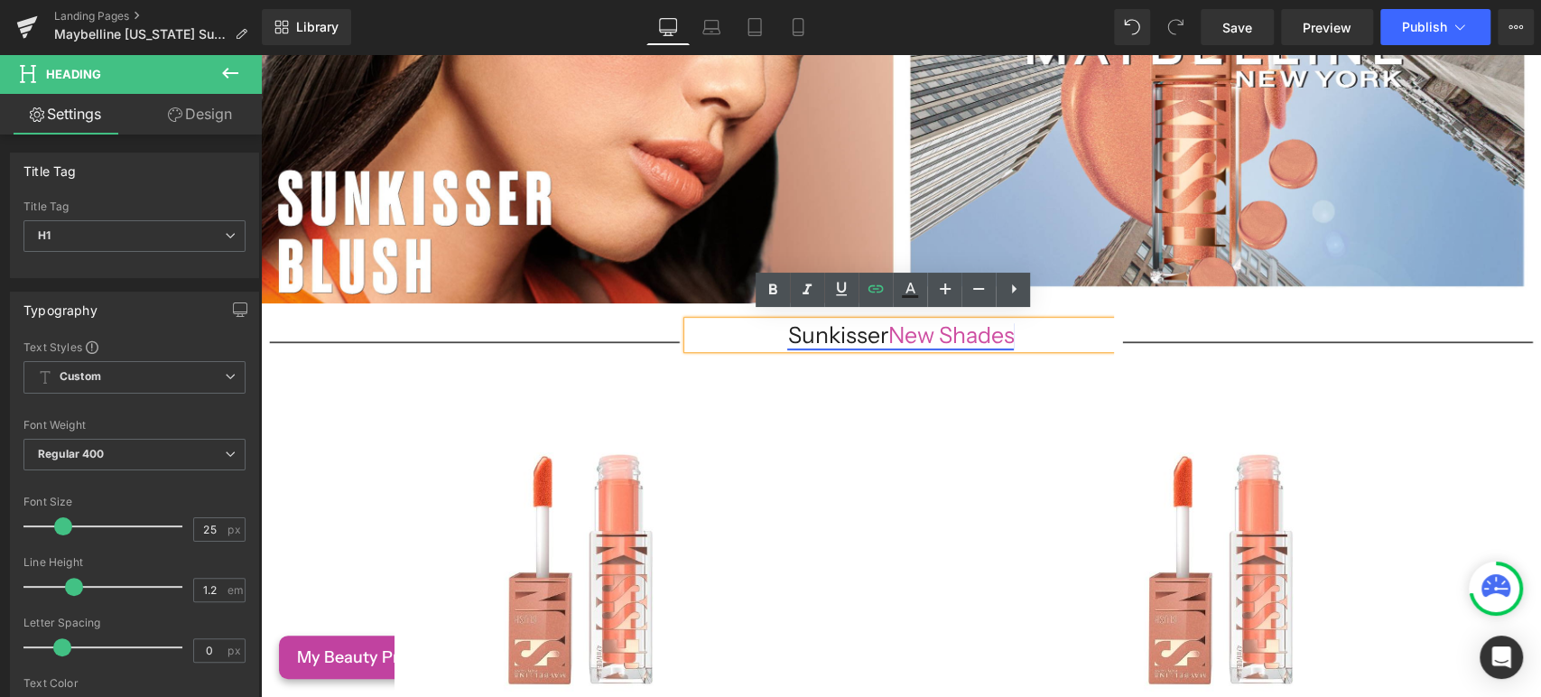
click at [913, 321] on span "New Shades" at bounding box center [951, 334] width 126 height 27
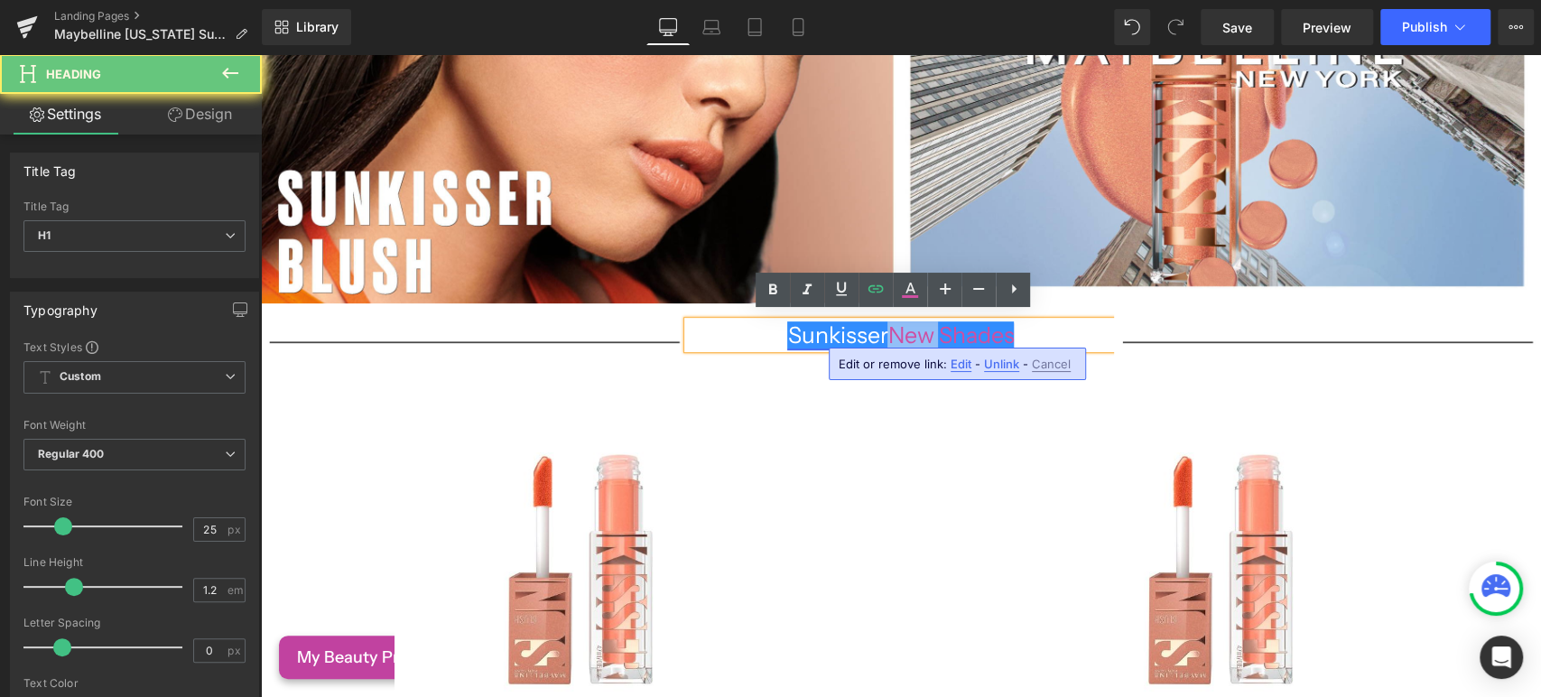
click at [913, 321] on span "New Shades" at bounding box center [951, 334] width 126 height 27
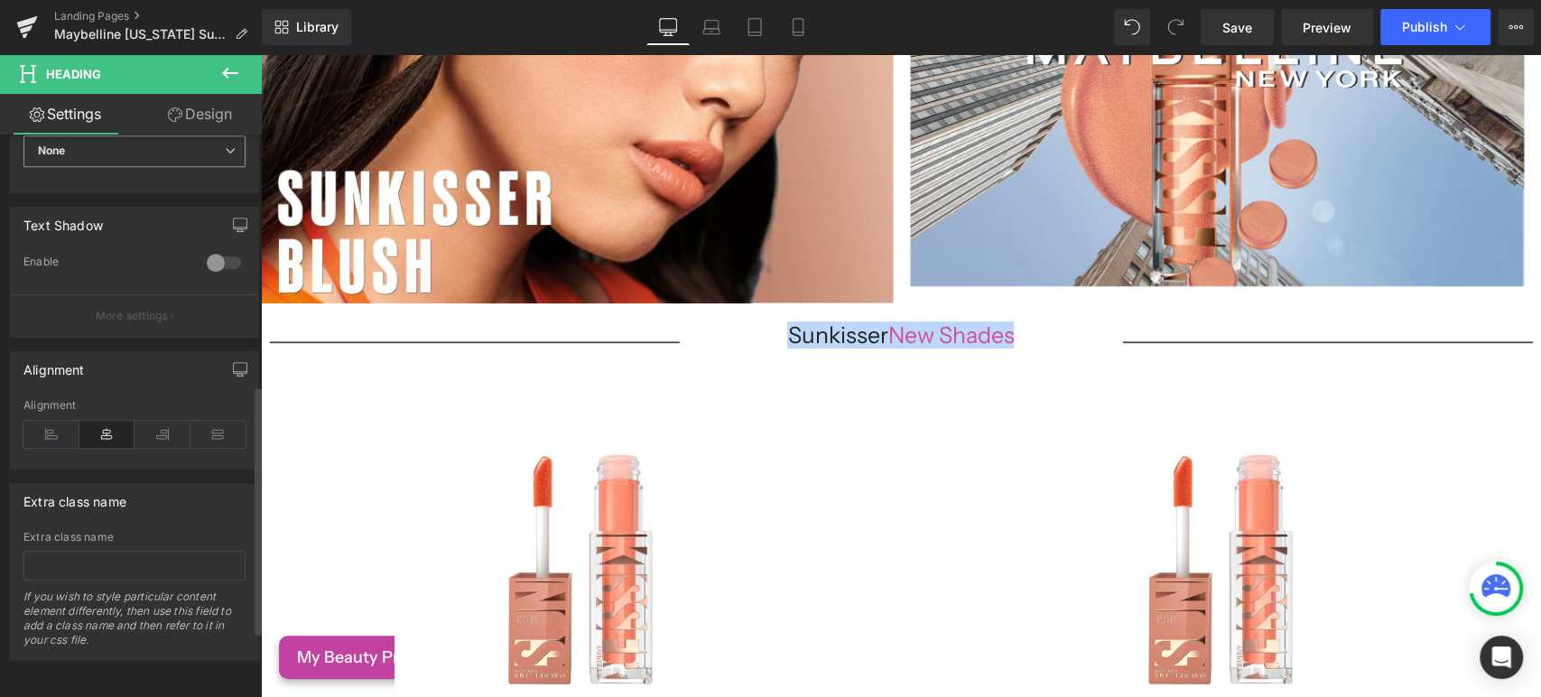
scroll to position [716, 0]
click at [200, 120] on link "Design" at bounding box center [200, 114] width 131 height 41
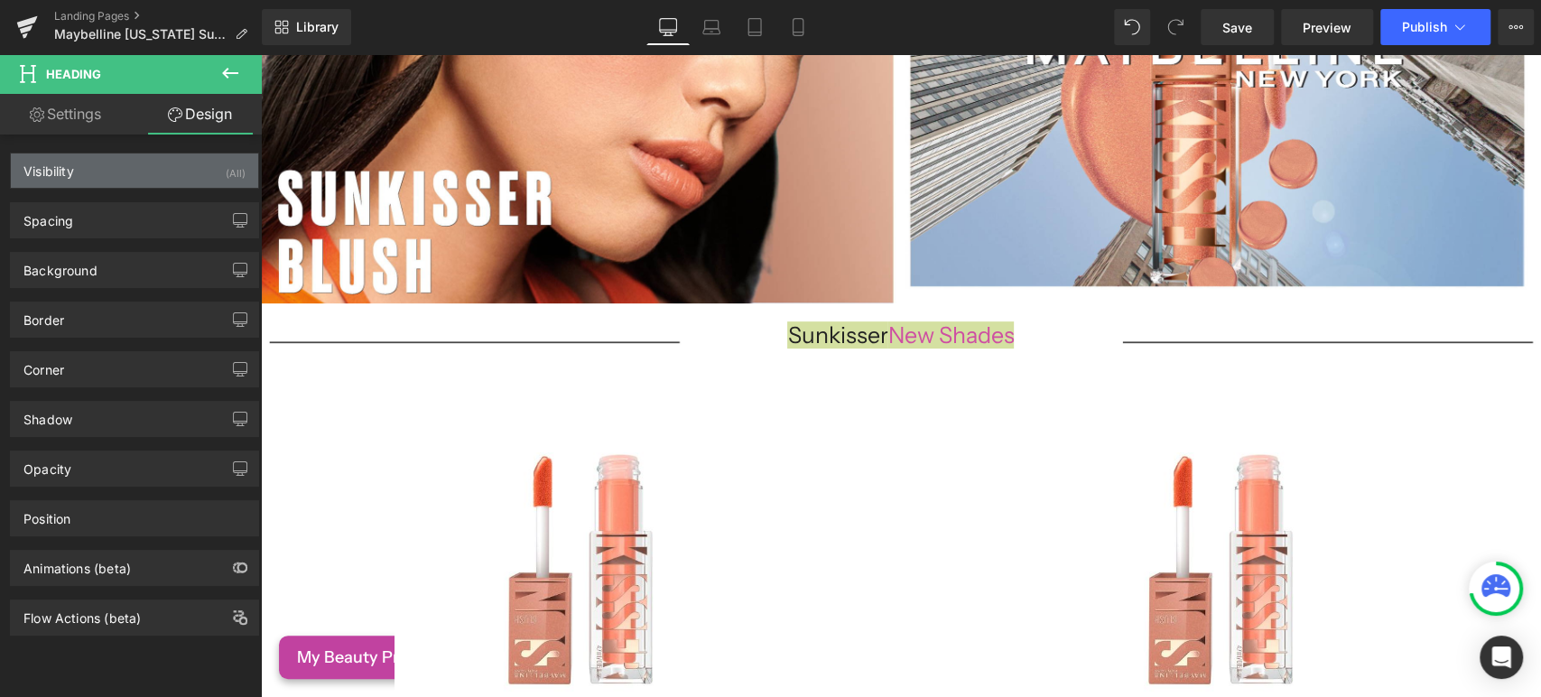
click at [127, 167] on div "Visibility (All)" at bounding box center [134, 170] width 247 height 34
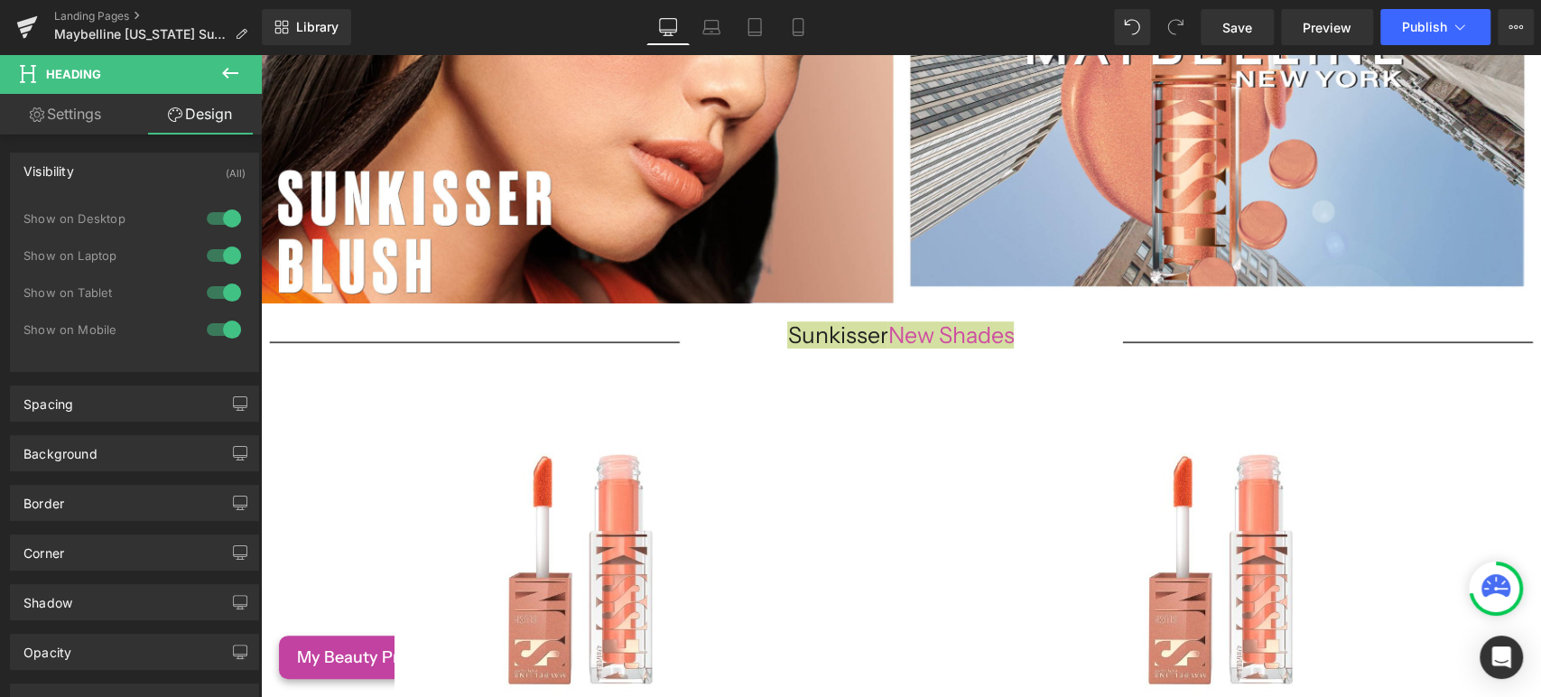
click at [127, 167] on div "Visibility (All)" at bounding box center [134, 170] width 247 height 34
